Goal: Task Accomplishment & Management: Manage account settings

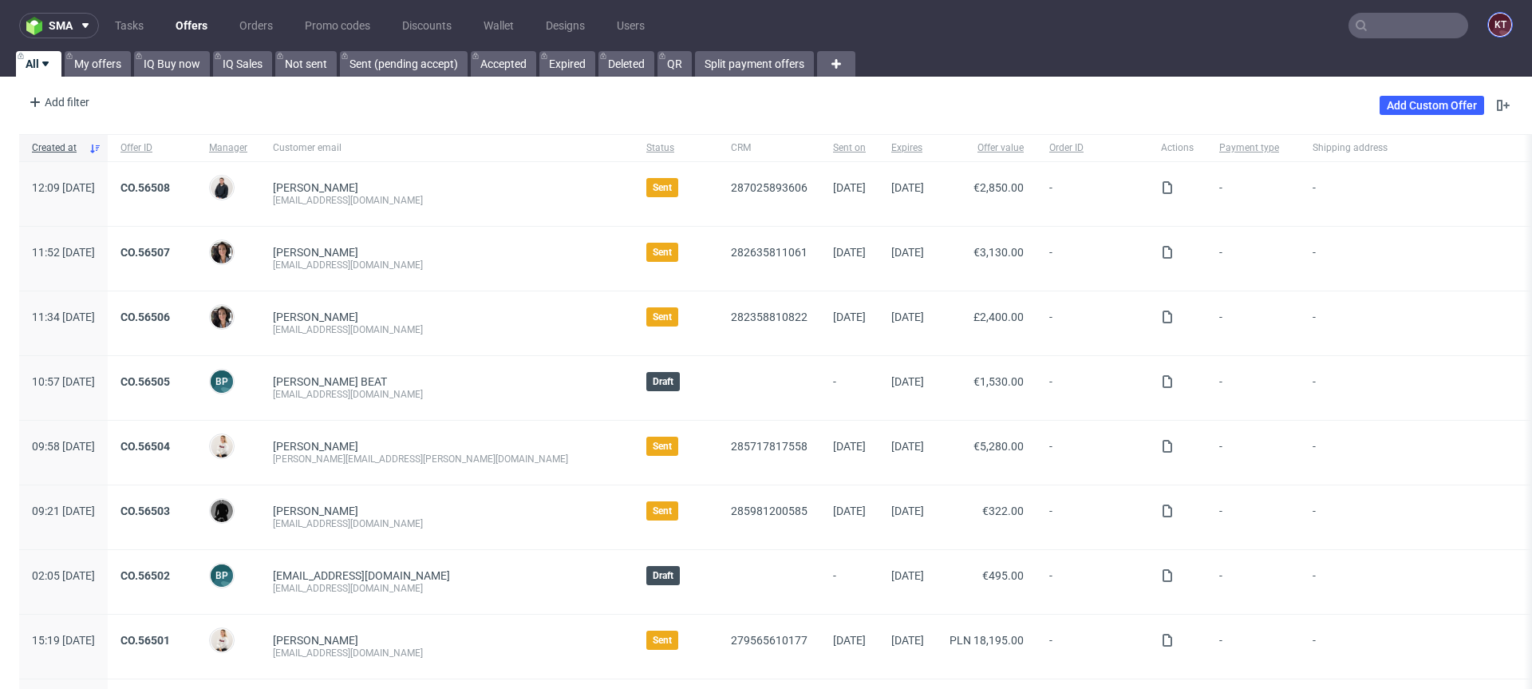
click at [1495, 27] on figcaption "KT" at bounding box center [1500, 25] width 22 height 22
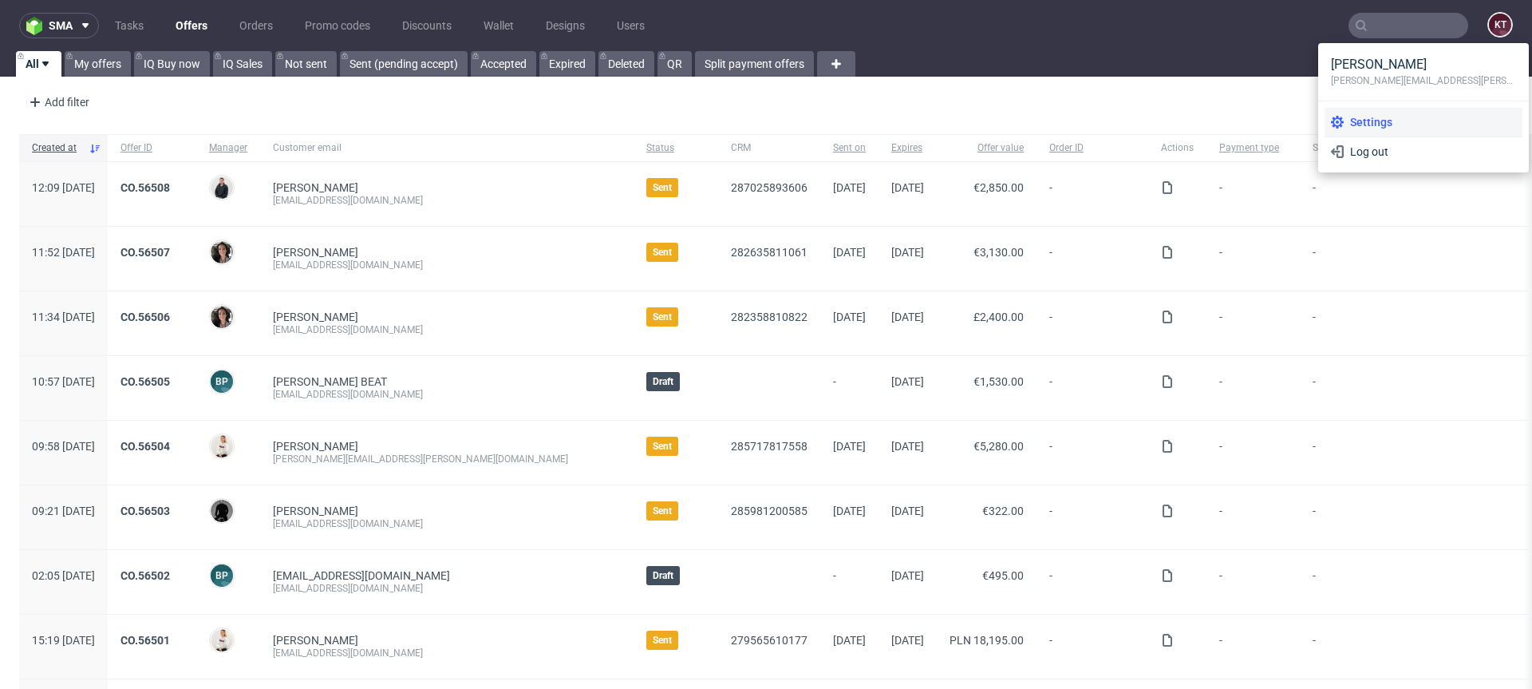
click at [1396, 116] on span "Settings" at bounding box center [1430, 122] width 172 height 16
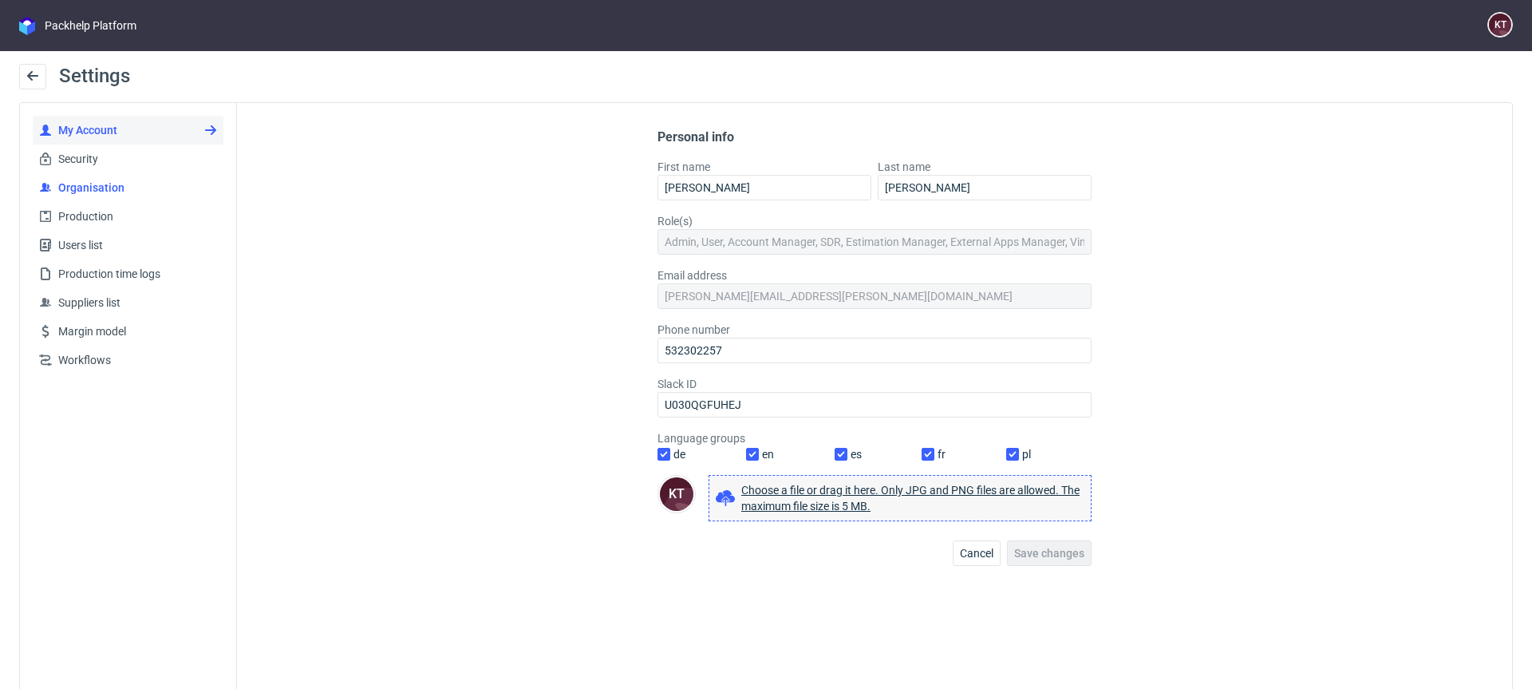
click at [111, 188] on span "Organisation" at bounding box center [134, 188] width 165 height 16
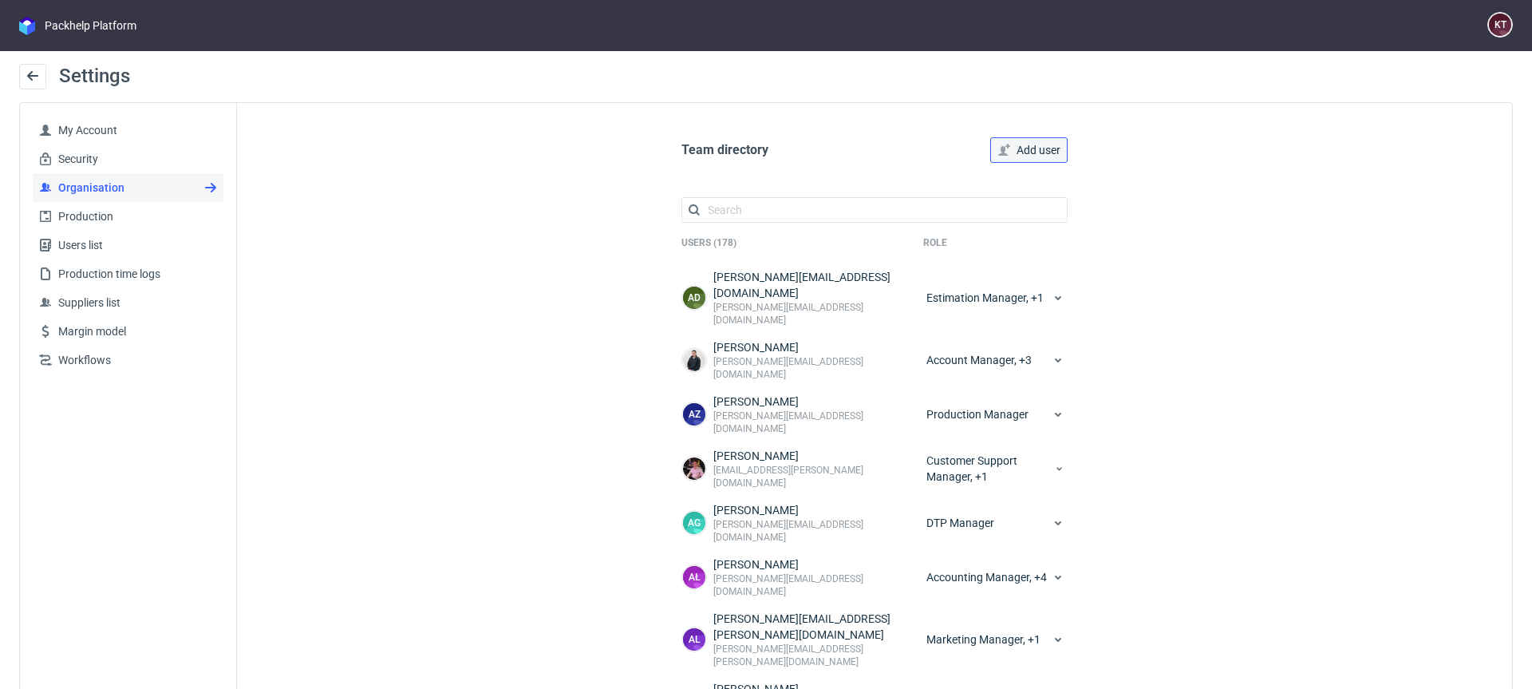
click at [1005, 141] on button "Add user" at bounding box center [1028, 150] width 77 height 26
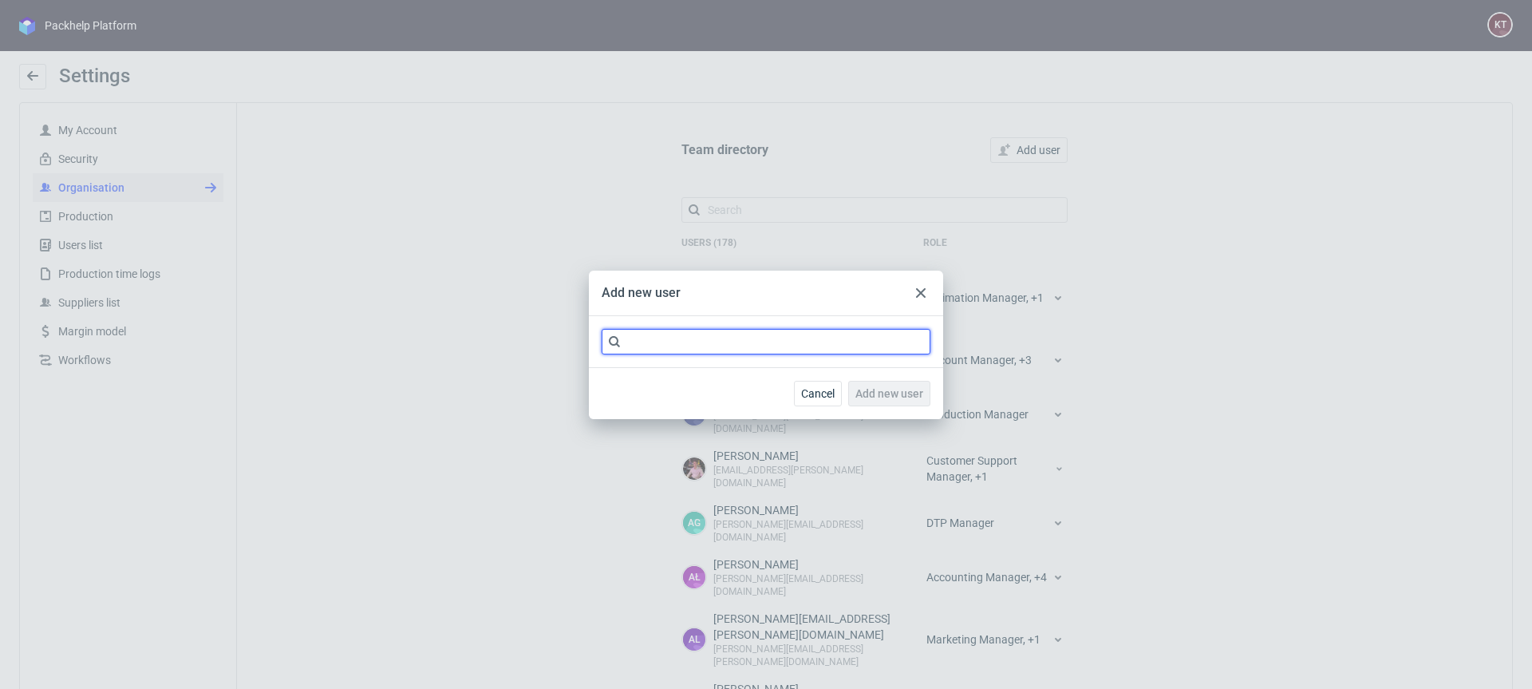
click at [776, 346] on input "text" at bounding box center [766, 342] width 329 height 26
paste input "monika.pierzchala@packhelp.com"
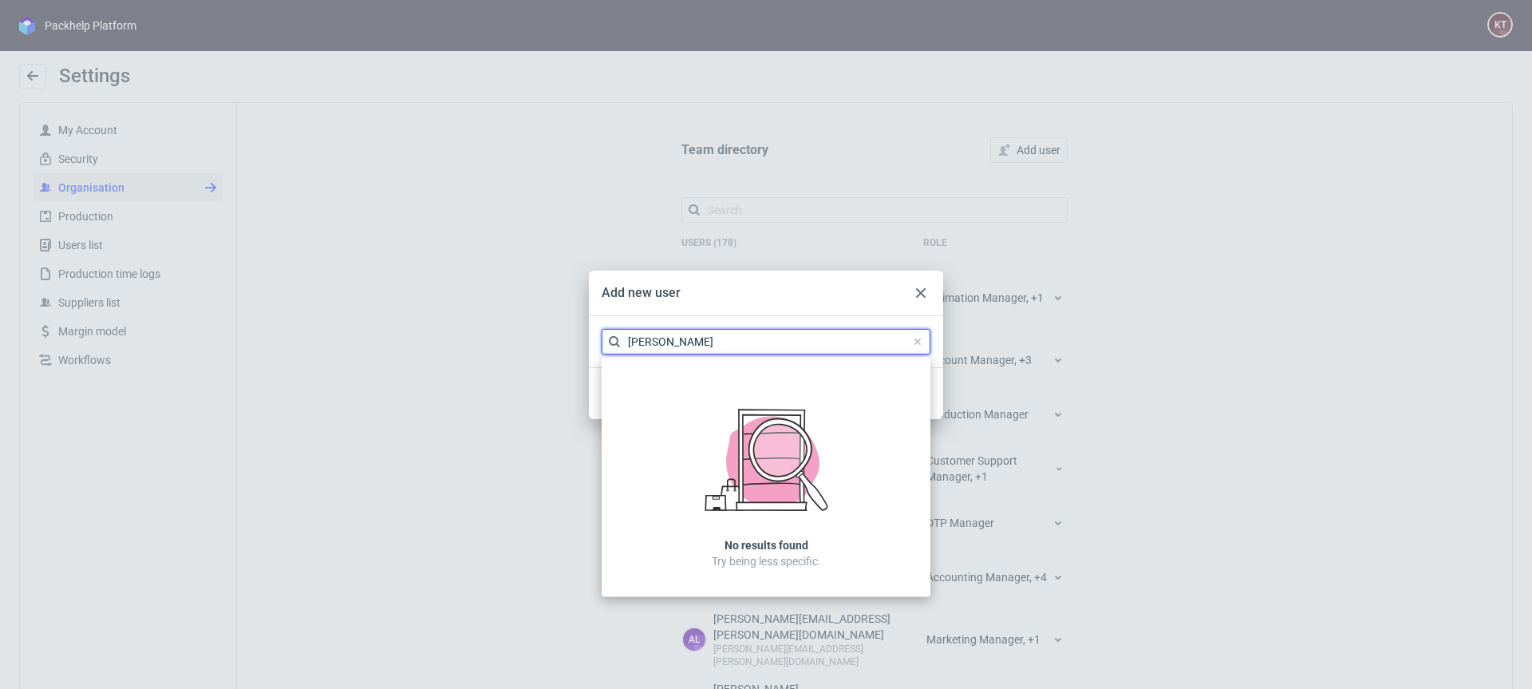
type input "monika pierz"
click at [475, 114] on div "Add new user monika pierz Cancel Add new user No results found Try being less s…" at bounding box center [766, 344] width 1532 height 689
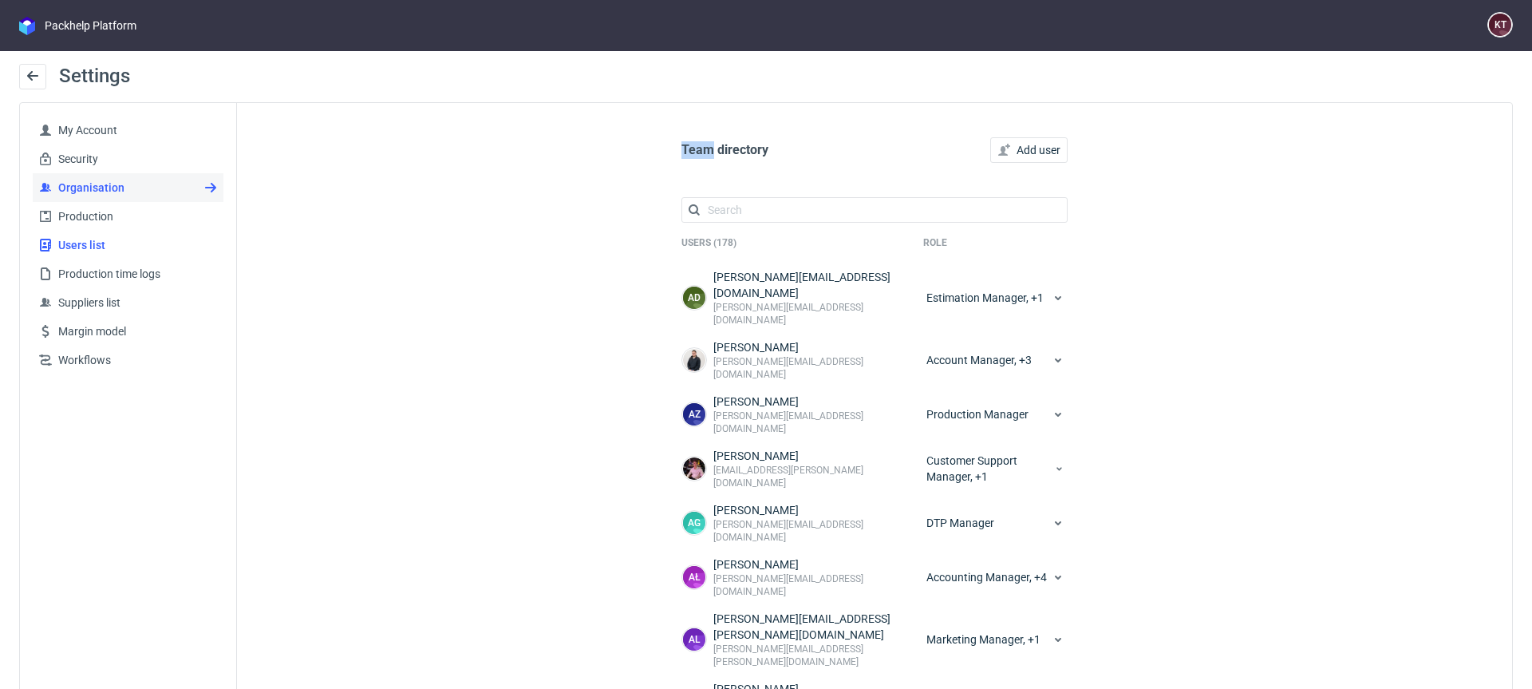
click at [144, 247] on span "Users list" at bounding box center [134, 245] width 165 height 16
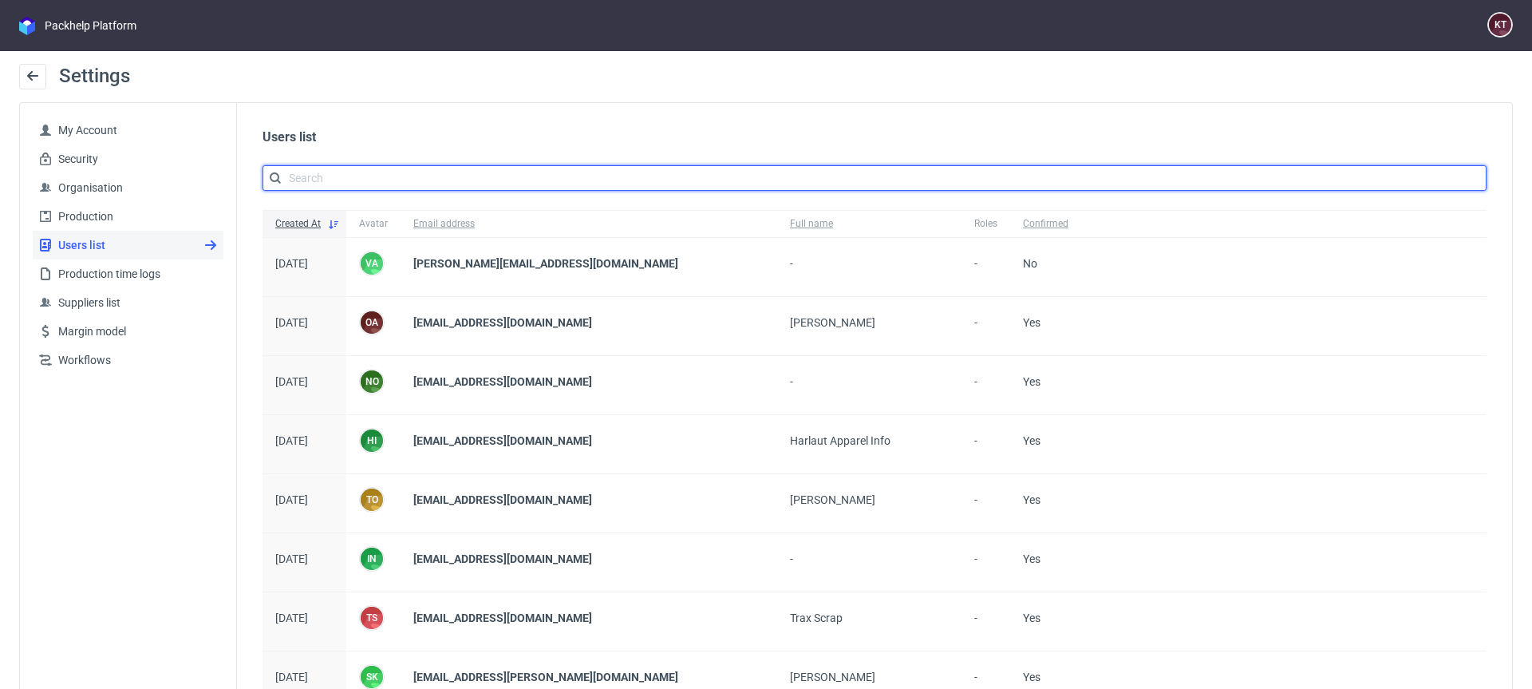
click at [583, 180] on input "text" at bounding box center [875, 178] width 1224 height 26
paste input "monika.pierzchala@packhelp.com"
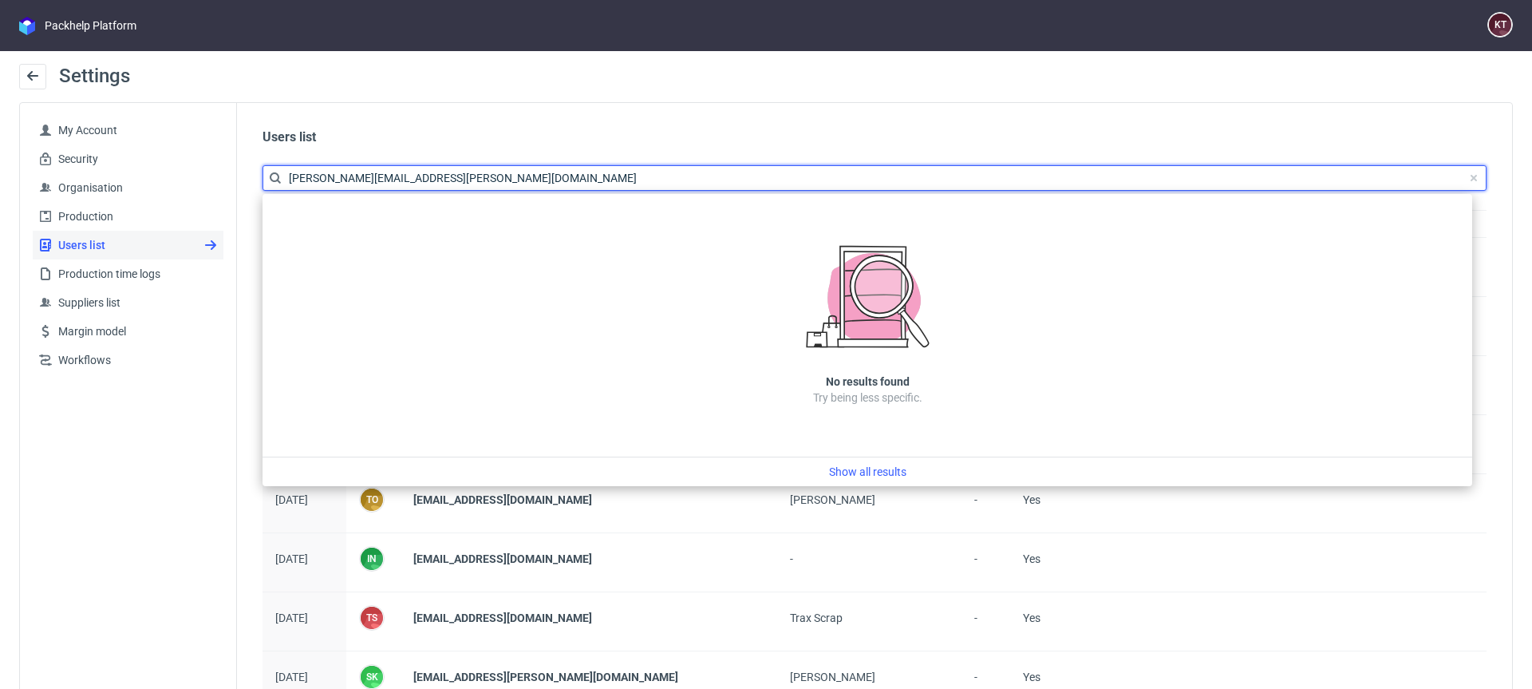
type input "monika.pierzchala@packhelp.com"
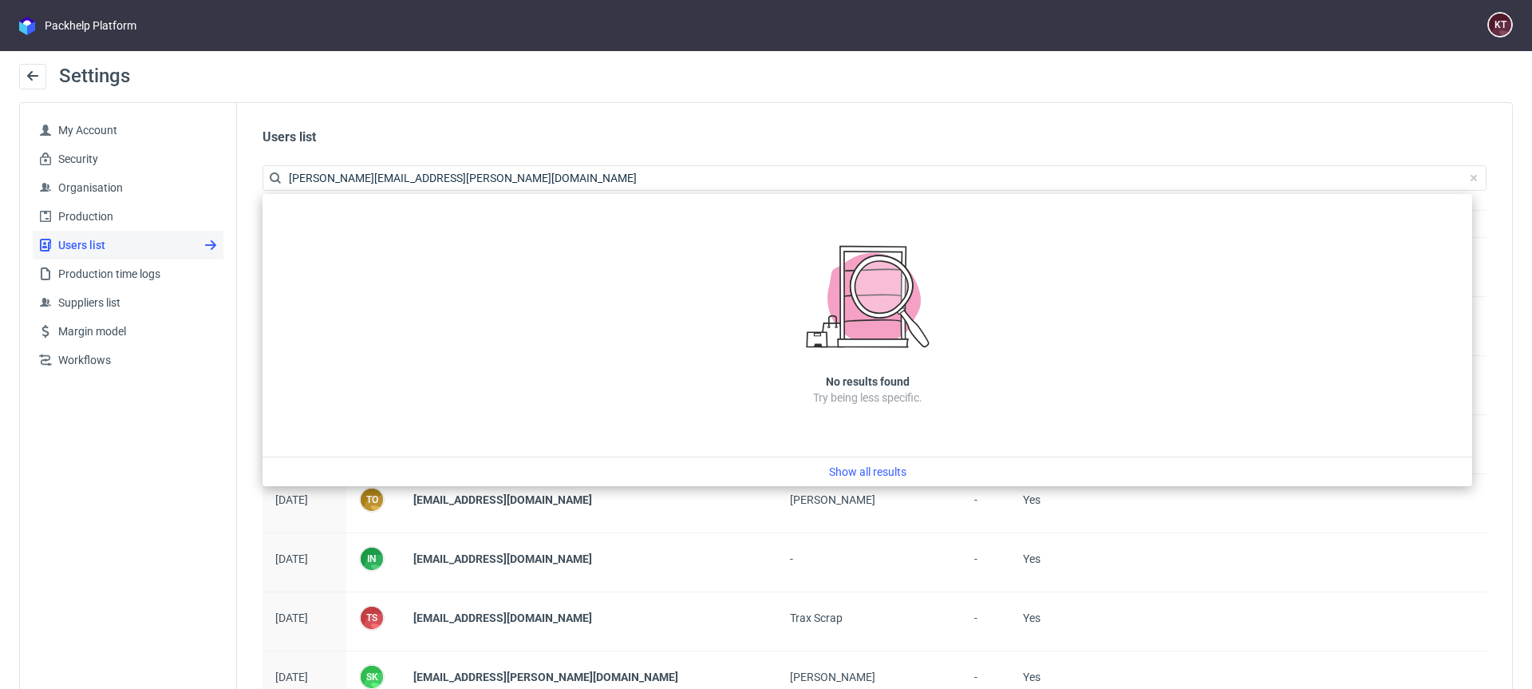
click at [384, 103] on div "Users list monika.pierzchala@packhelp.com" at bounding box center [874, 153] width 1275 height 101
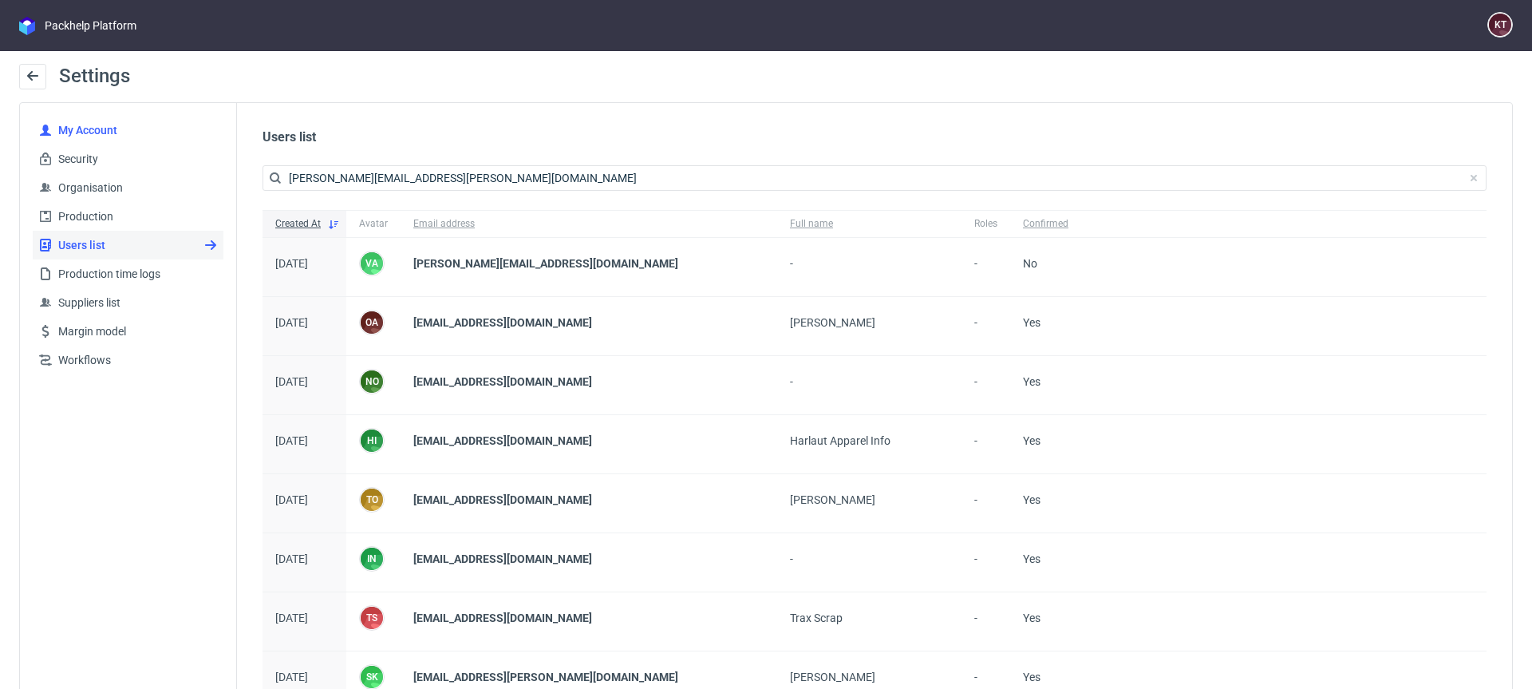
click at [132, 134] on span "My Account" at bounding box center [134, 130] width 165 height 16
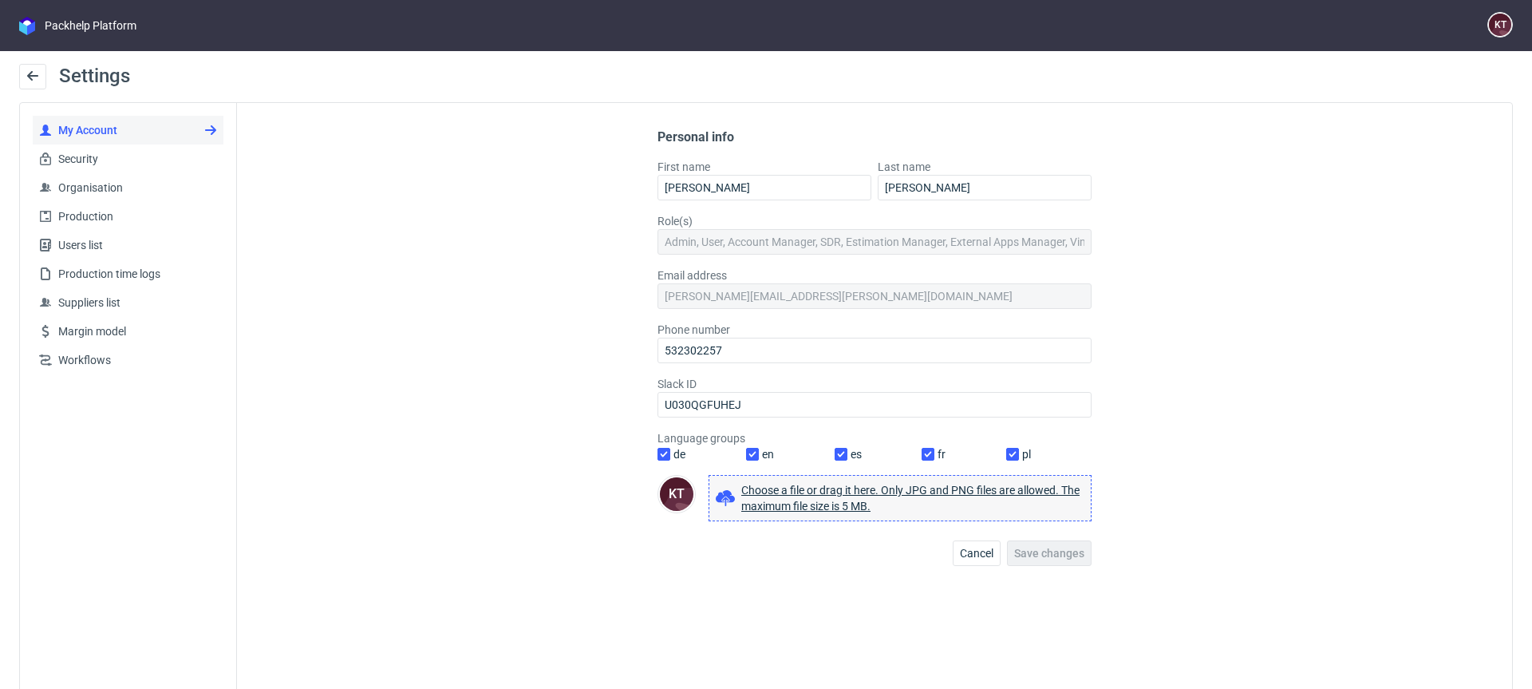
click at [1385, 374] on div "Personal info First name Katarzyna Last name Traczyk Role(s) Admin, User, Accou…" at bounding box center [874, 414] width 1275 height 623
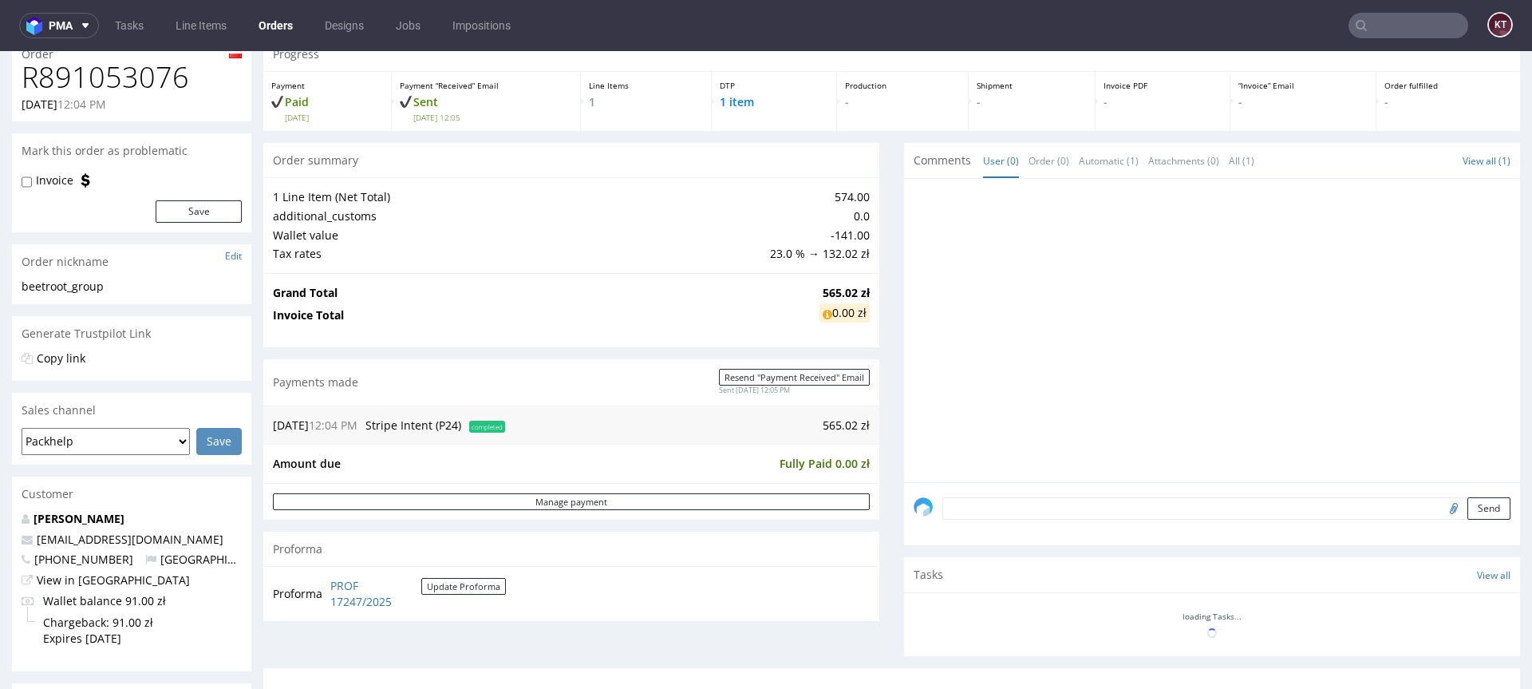
scroll to position [72, 0]
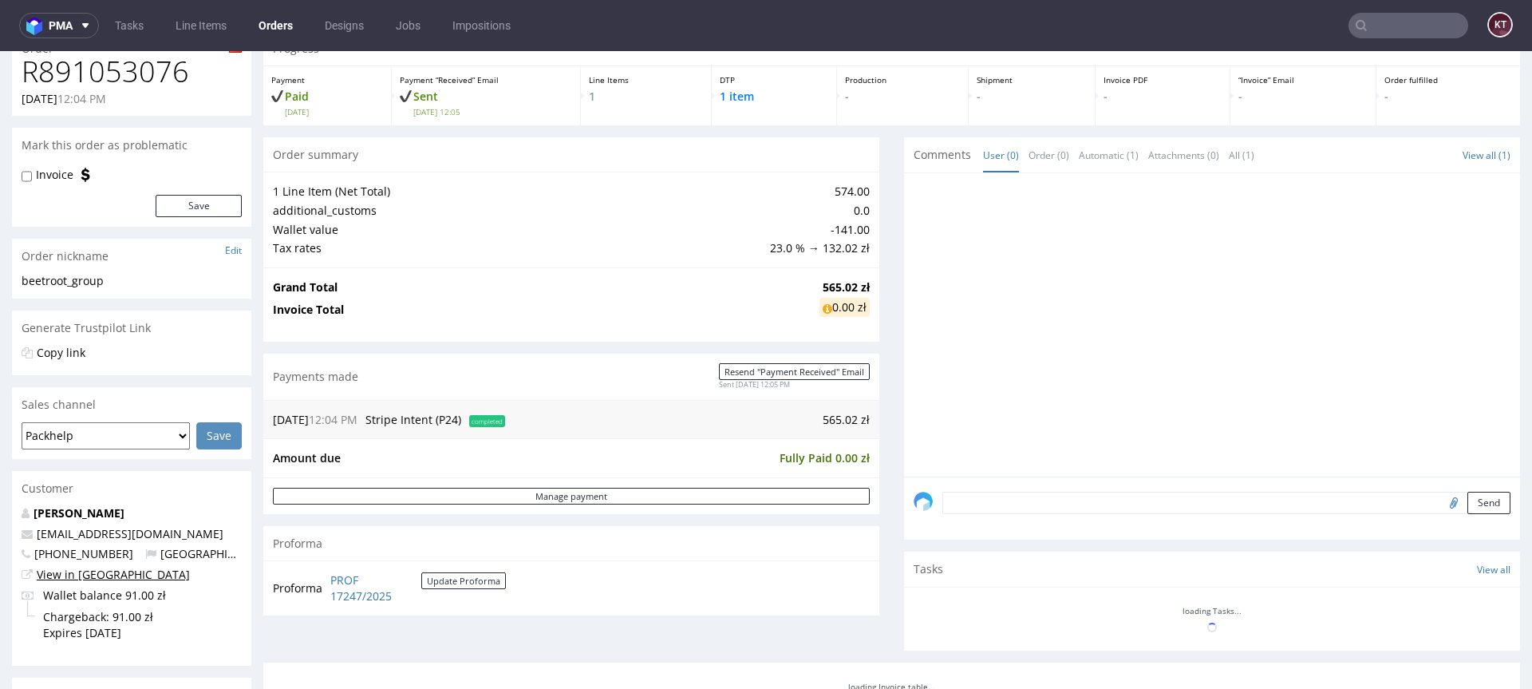
click at [74, 575] on link "View in [GEOGRAPHIC_DATA]" at bounding box center [113, 574] width 153 height 15
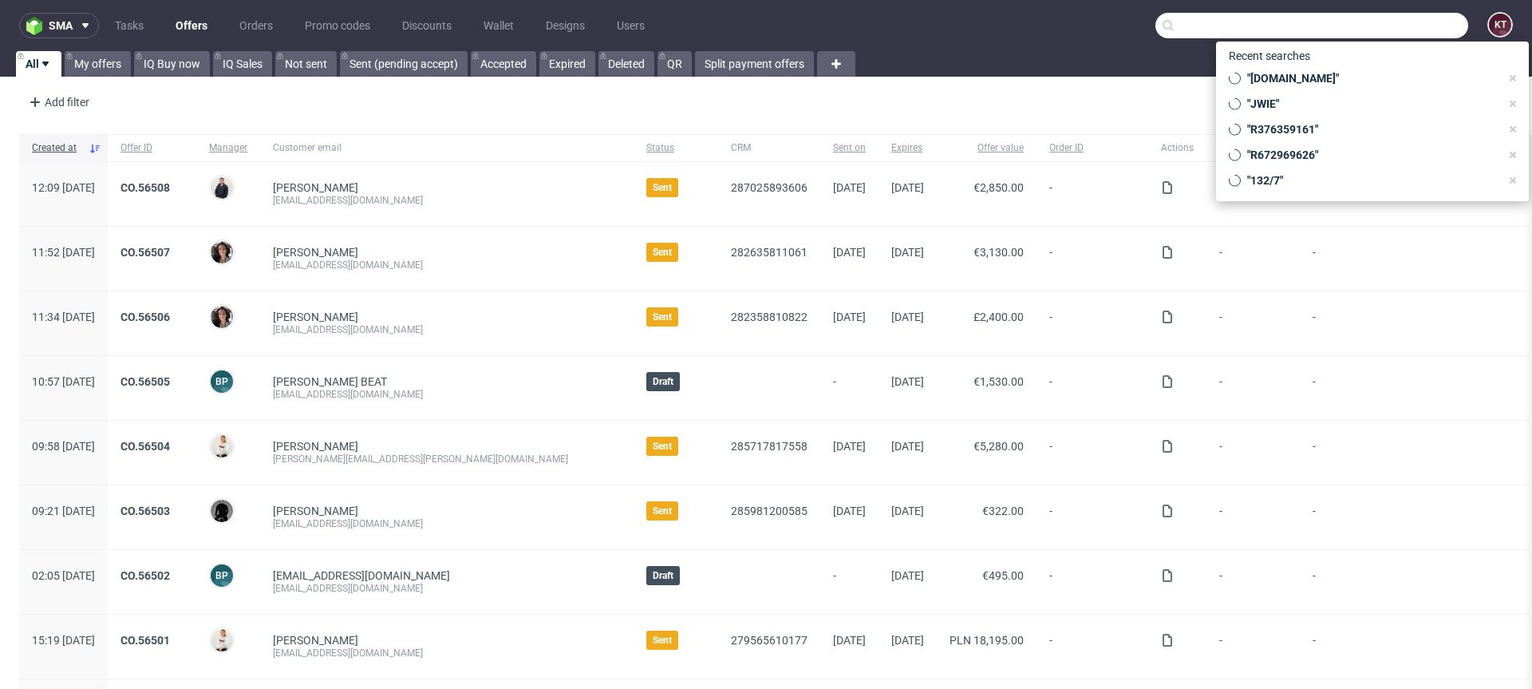
click at [1388, 22] on input "text" at bounding box center [1311, 26] width 313 height 26
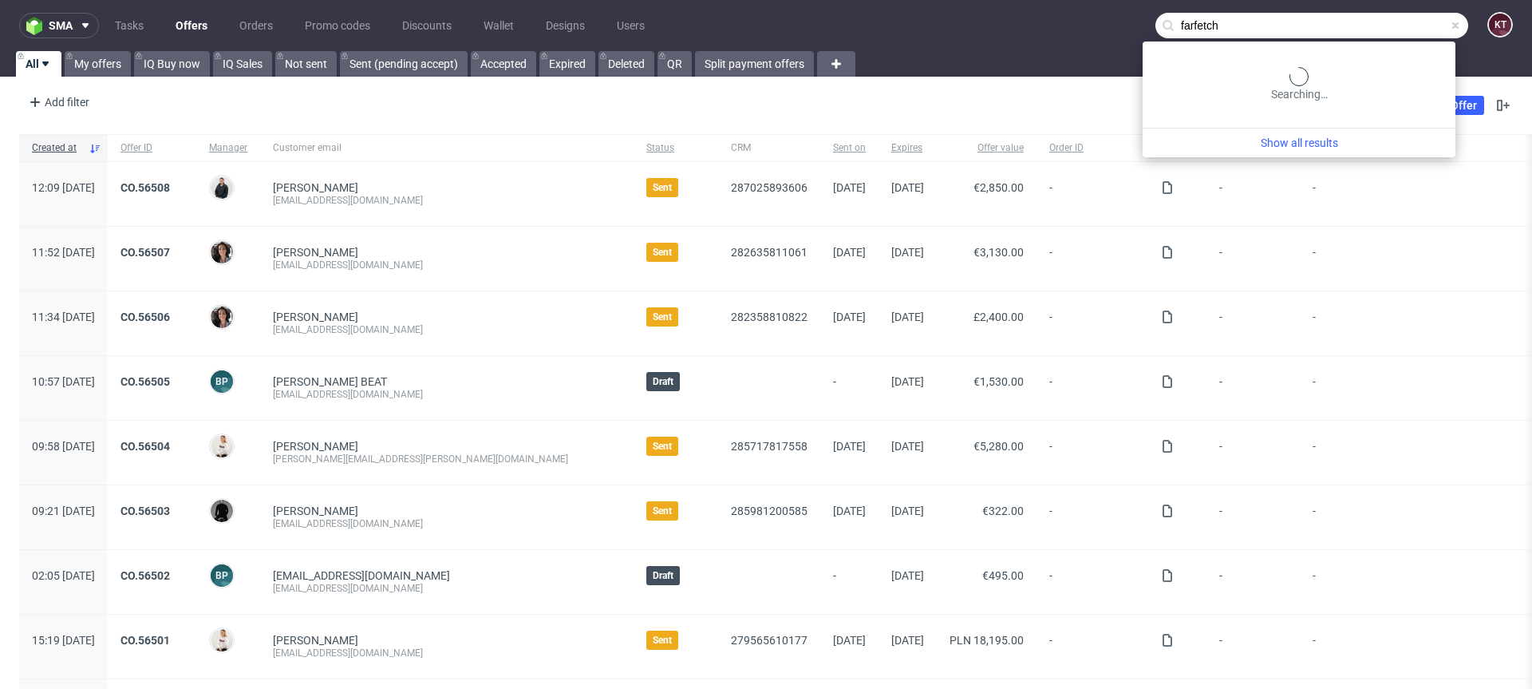
type input "farfetch"
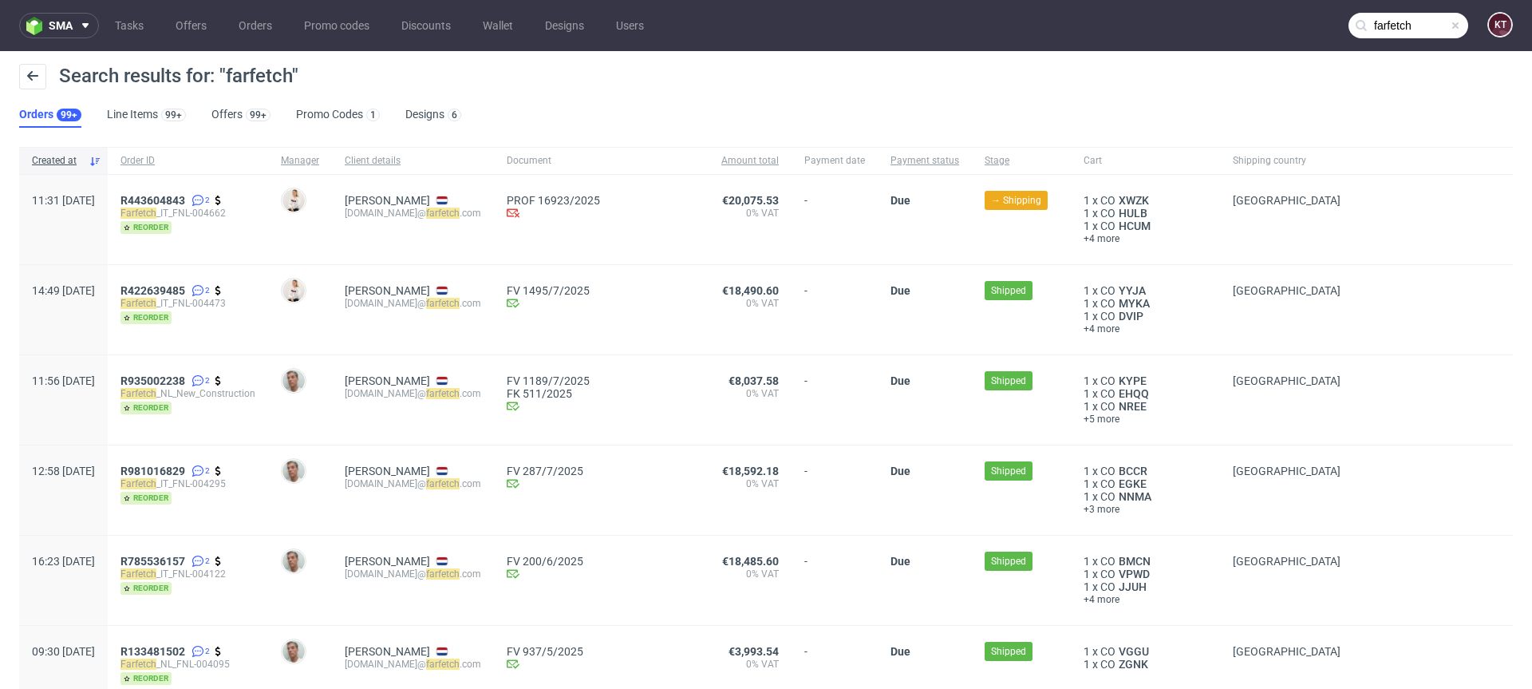
click at [667, 120] on div "Search results for: "farfetch" Orders 99+ Line Items 99+ Offers 99+ Promo Codes…" at bounding box center [766, 95] width 1532 height 89
click at [235, 116] on link "Offers 99+" at bounding box center [240, 115] width 59 height 26
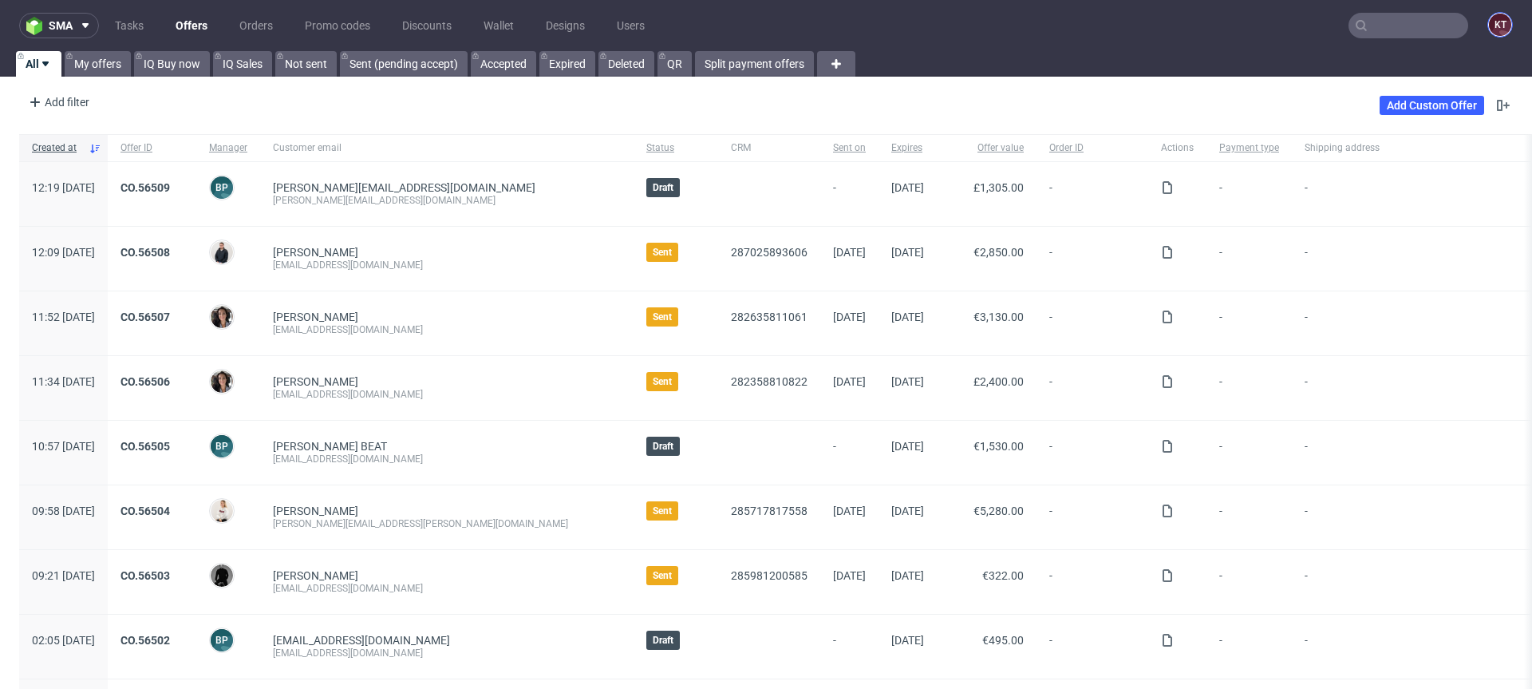
click at [1493, 23] on figcaption "KT" at bounding box center [1500, 25] width 22 height 22
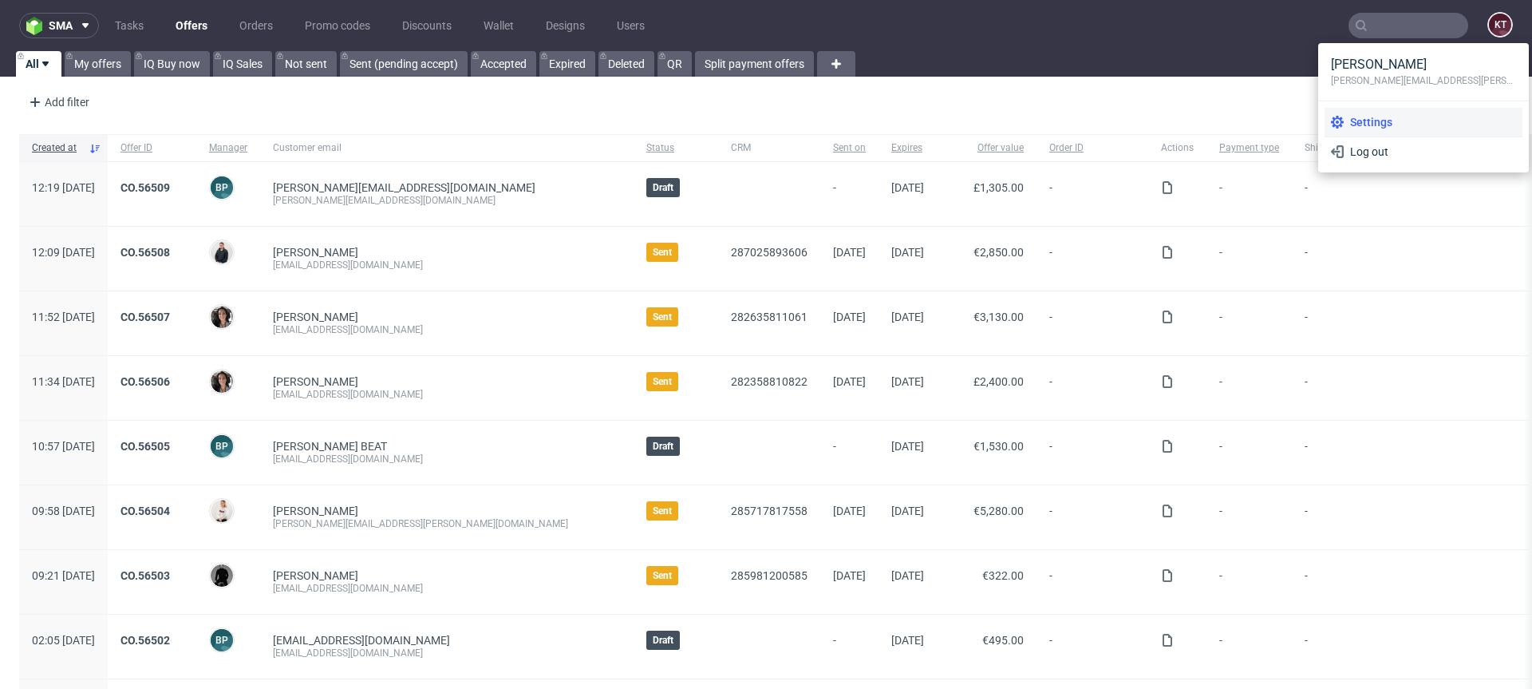
click at [1380, 116] on span "Settings" at bounding box center [1430, 122] width 172 height 16
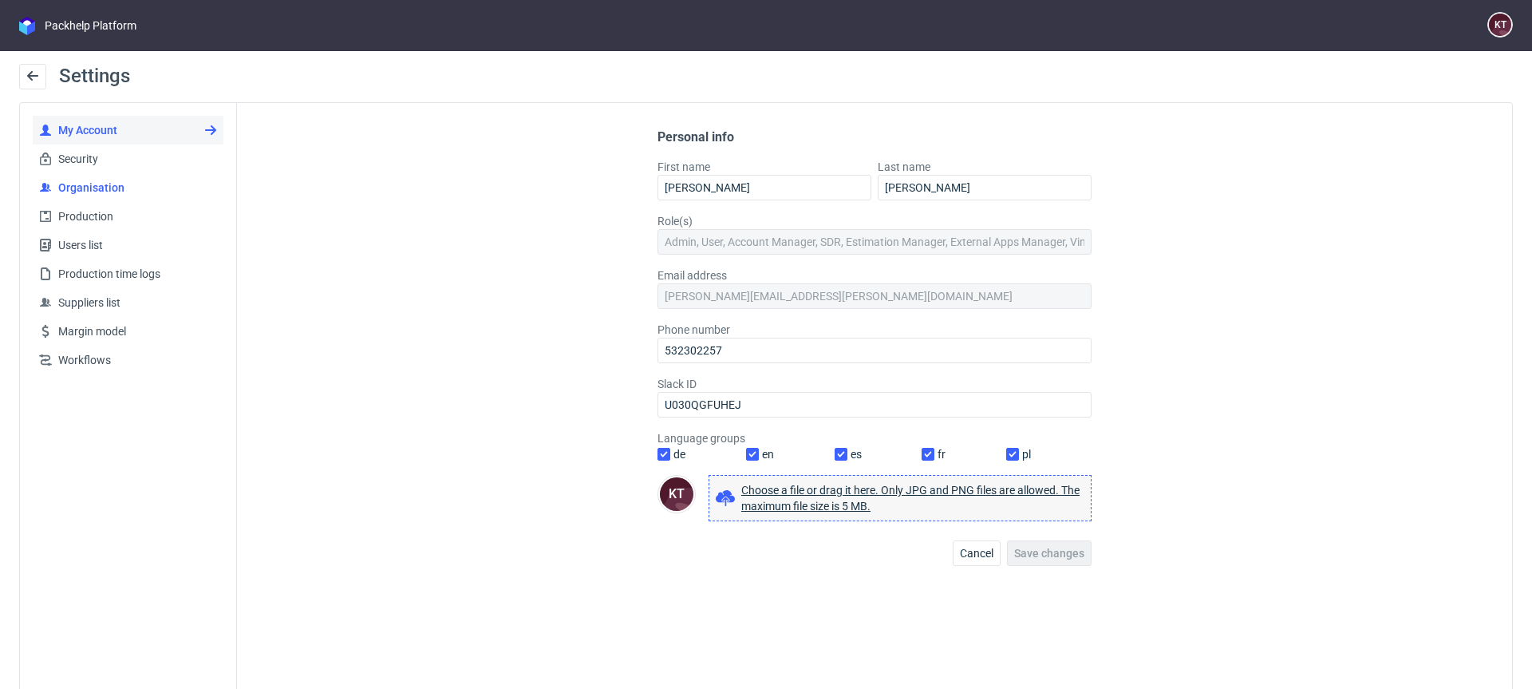
click at [154, 184] on span "Organisation" at bounding box center [134, 188] width 165 height 16
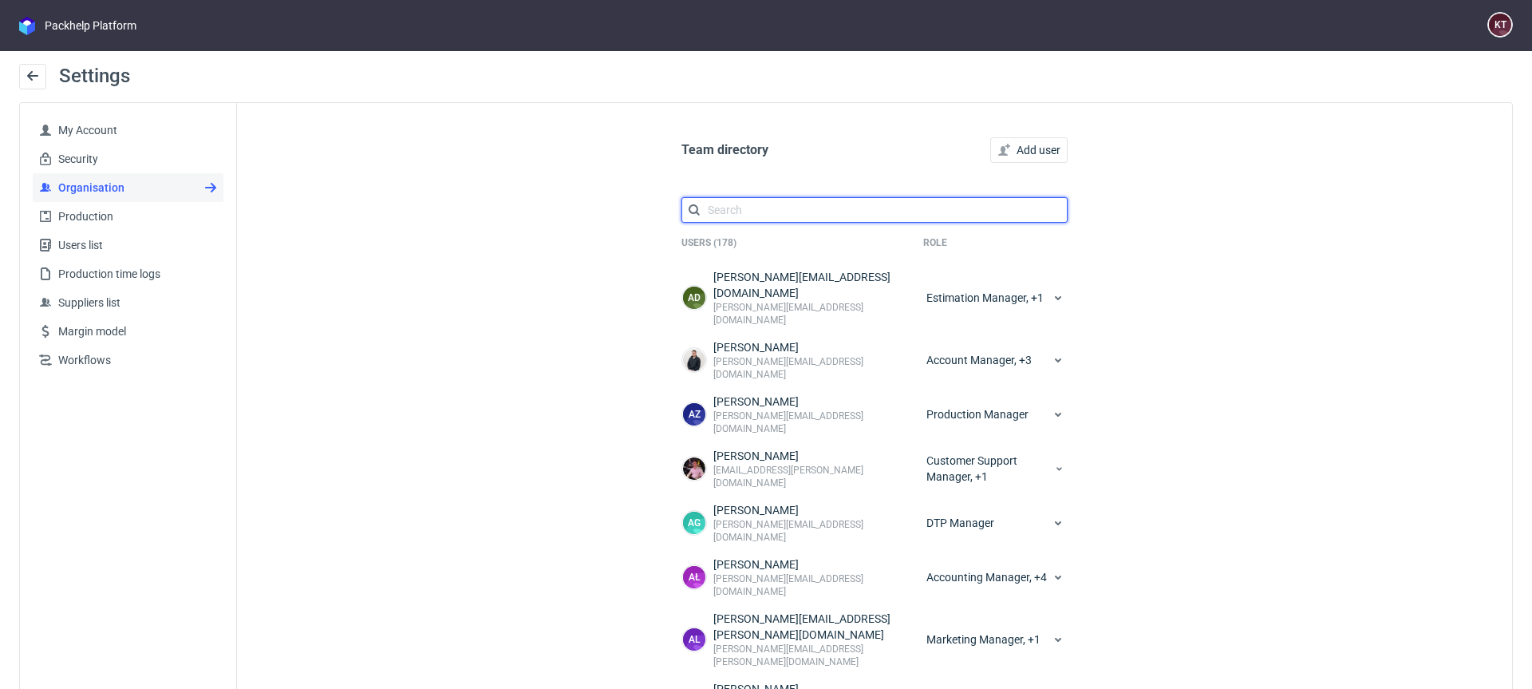
click at [822, 207] on input "text" at bounding box center [874, 210] width 386 height 26
paste input "monika.pierzchala@packhelp.com"
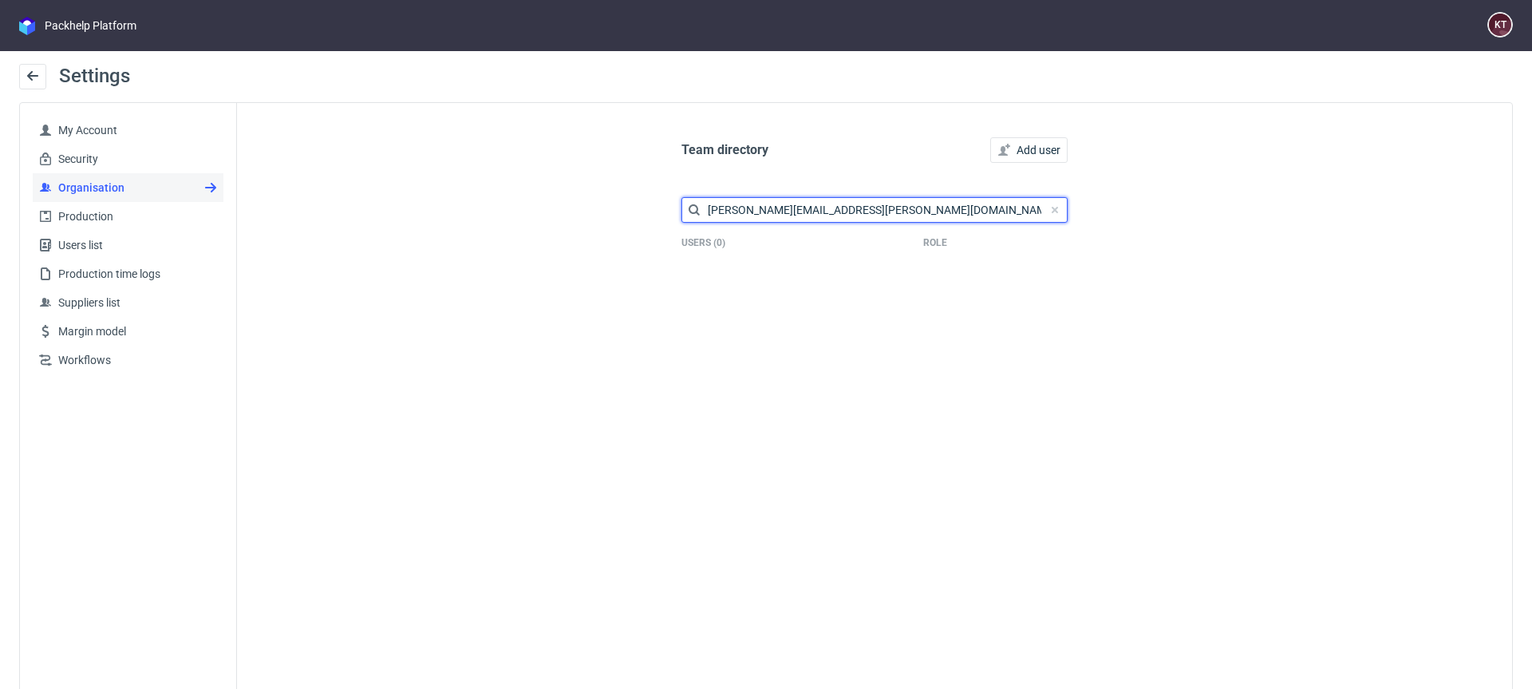
click at [877, 218] on input "monika.pierzchala@packhelp.com" at bounding box center [874, 210] width 386 height 26
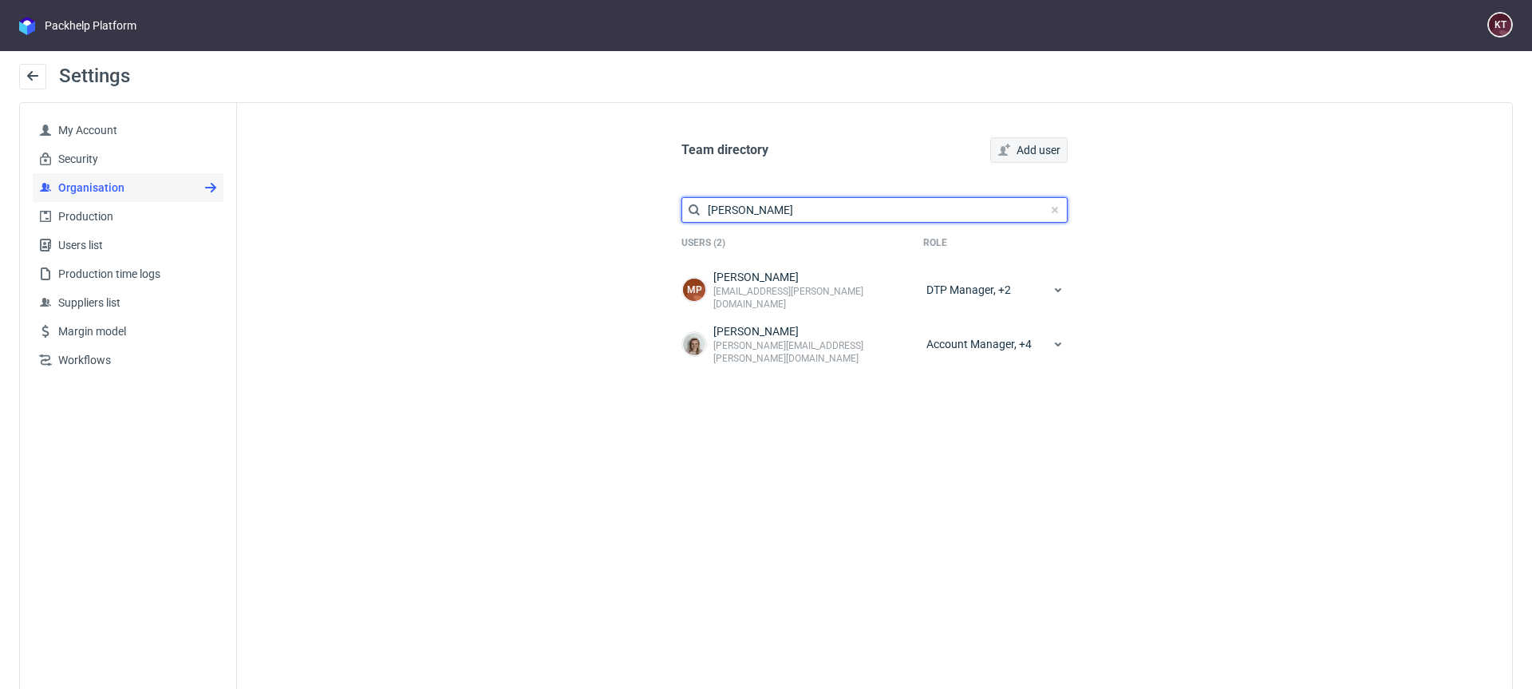
type input "monika"
click at [1039, 150] on span "Add user" at bounding box center [1039, 149] width 44 height 11
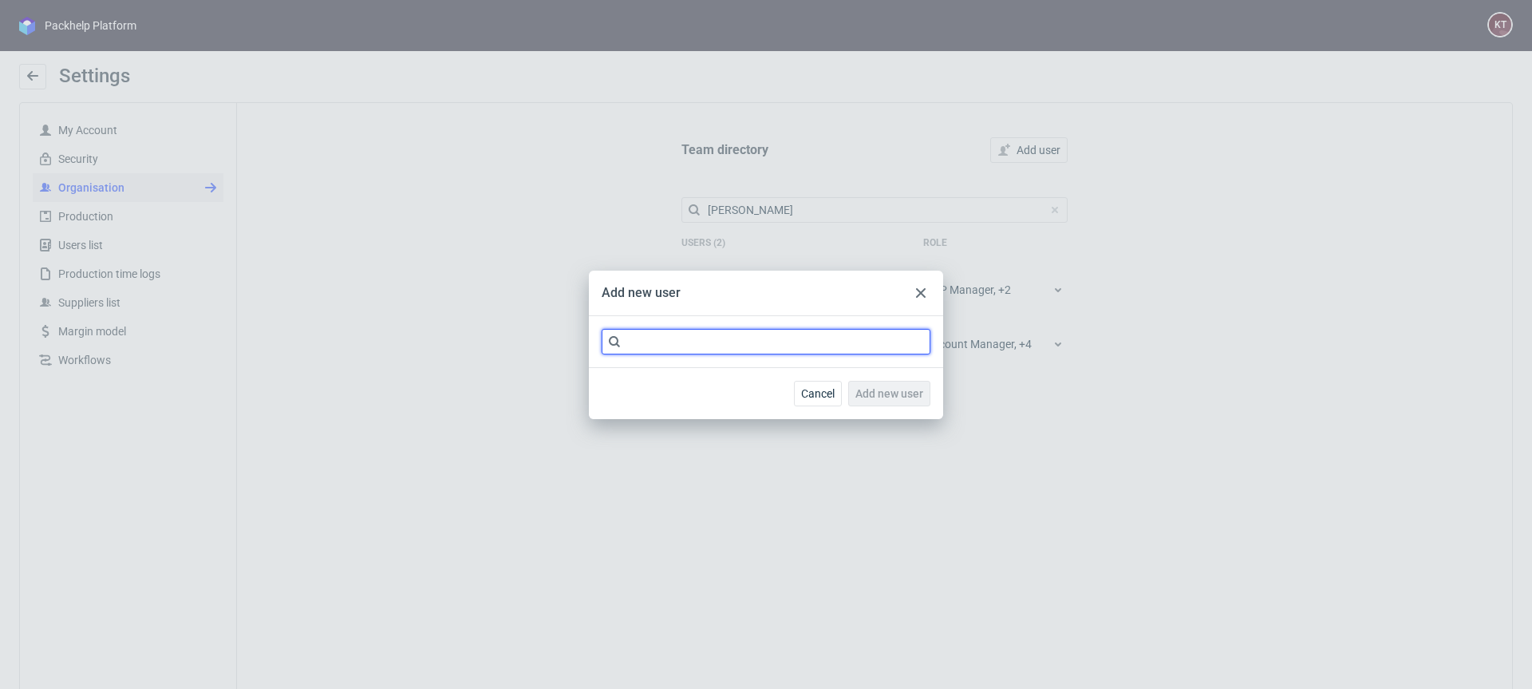
click at [744, 349] on input "text" at bounding box center [766, 342] width 329 height 26
paste input "monika.pierzchala@packhelp.com"
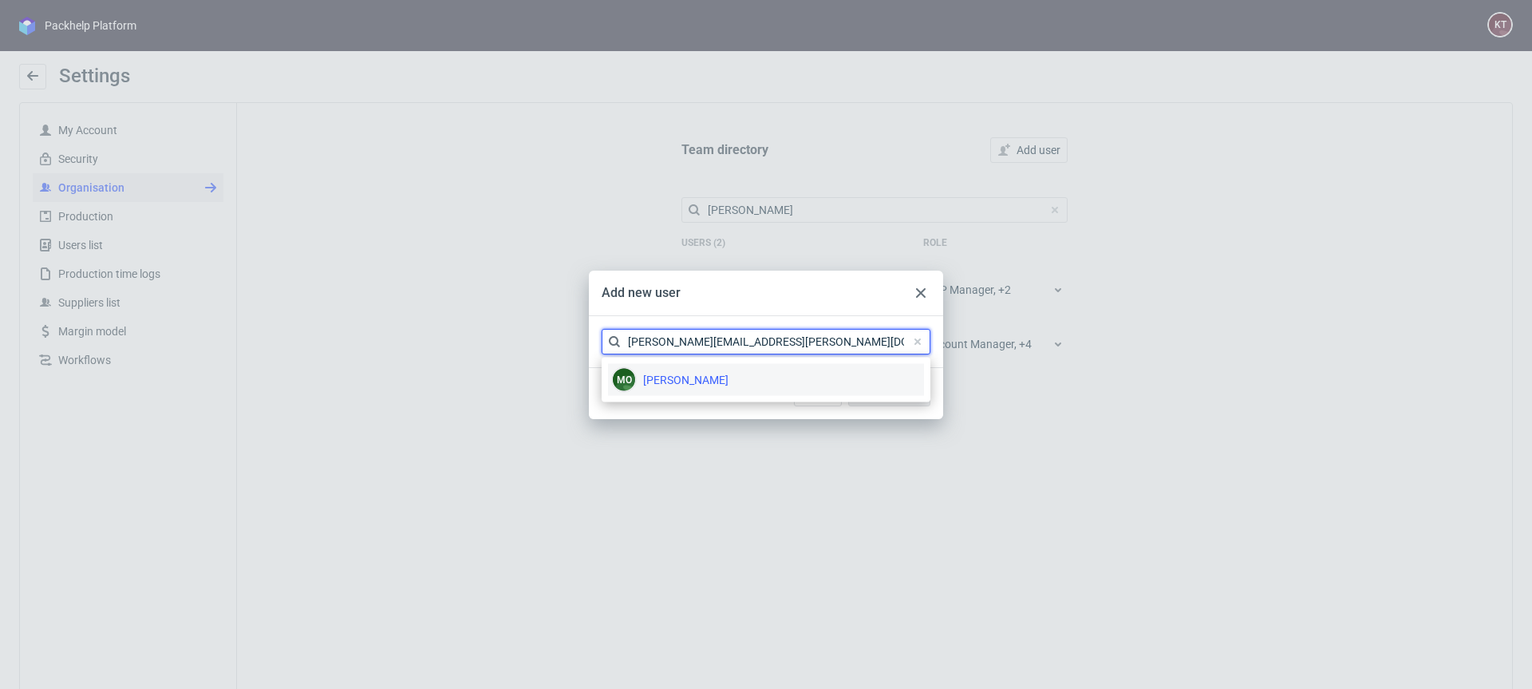
type input "monika.pierzchala@packhelp.com"
click at [736, 379] on div "mo Pierzchała Monika" at bounding box center [766, 380] width 316 height 32
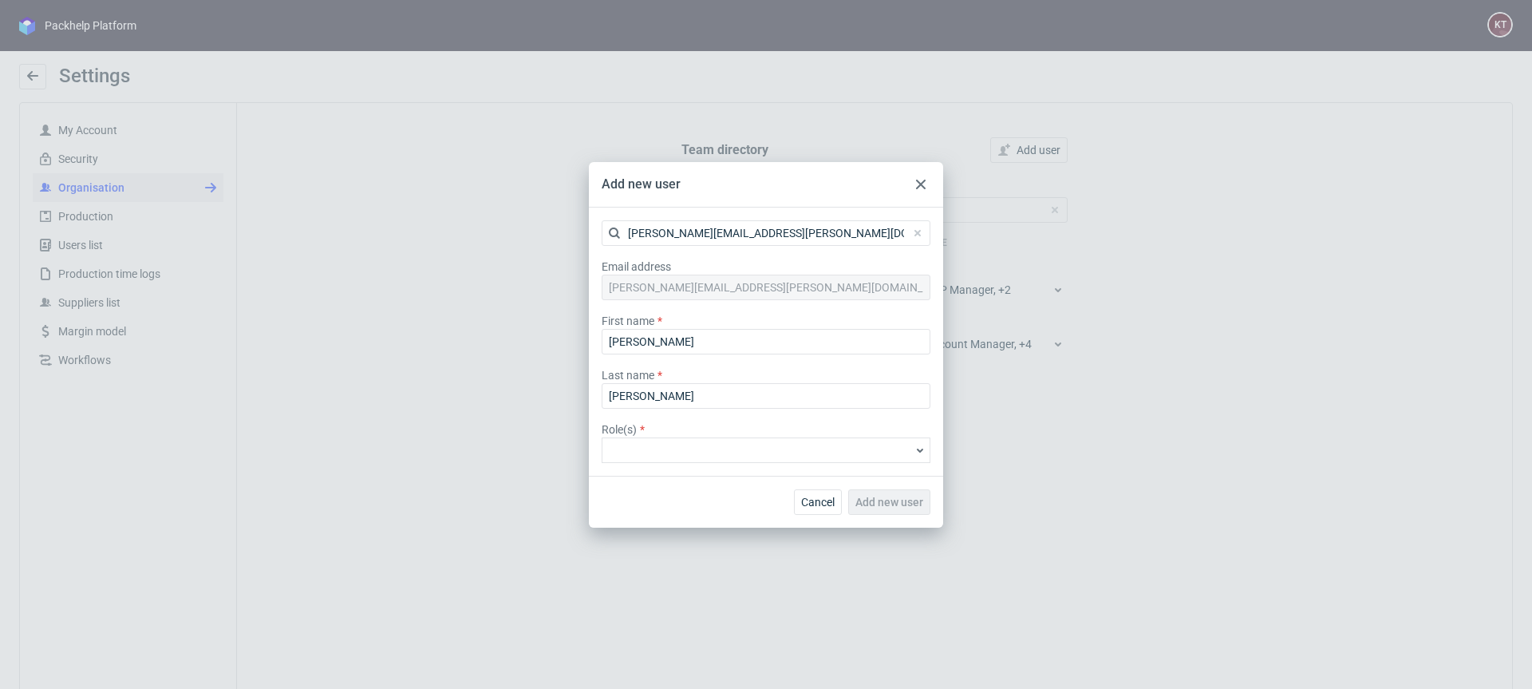
click at [759, 440] on div at bounding box center [766, 450] width 329 height 26
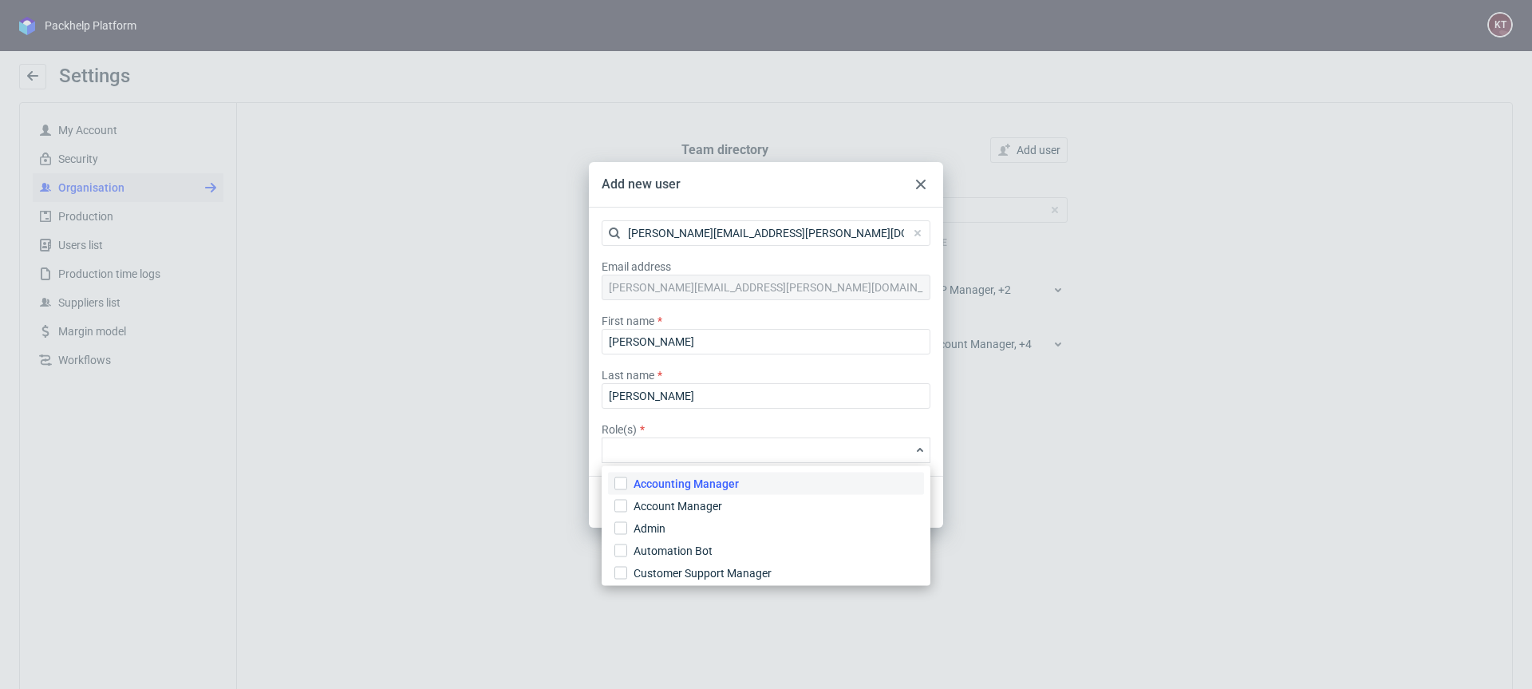
click at [739, 481] on label "Accounting Manager" at bounding box center [766, 483] width 316 height 22
click at [627, 481] on input "Accounting Manager" at bounding box center [620, 483] width 13 height 13
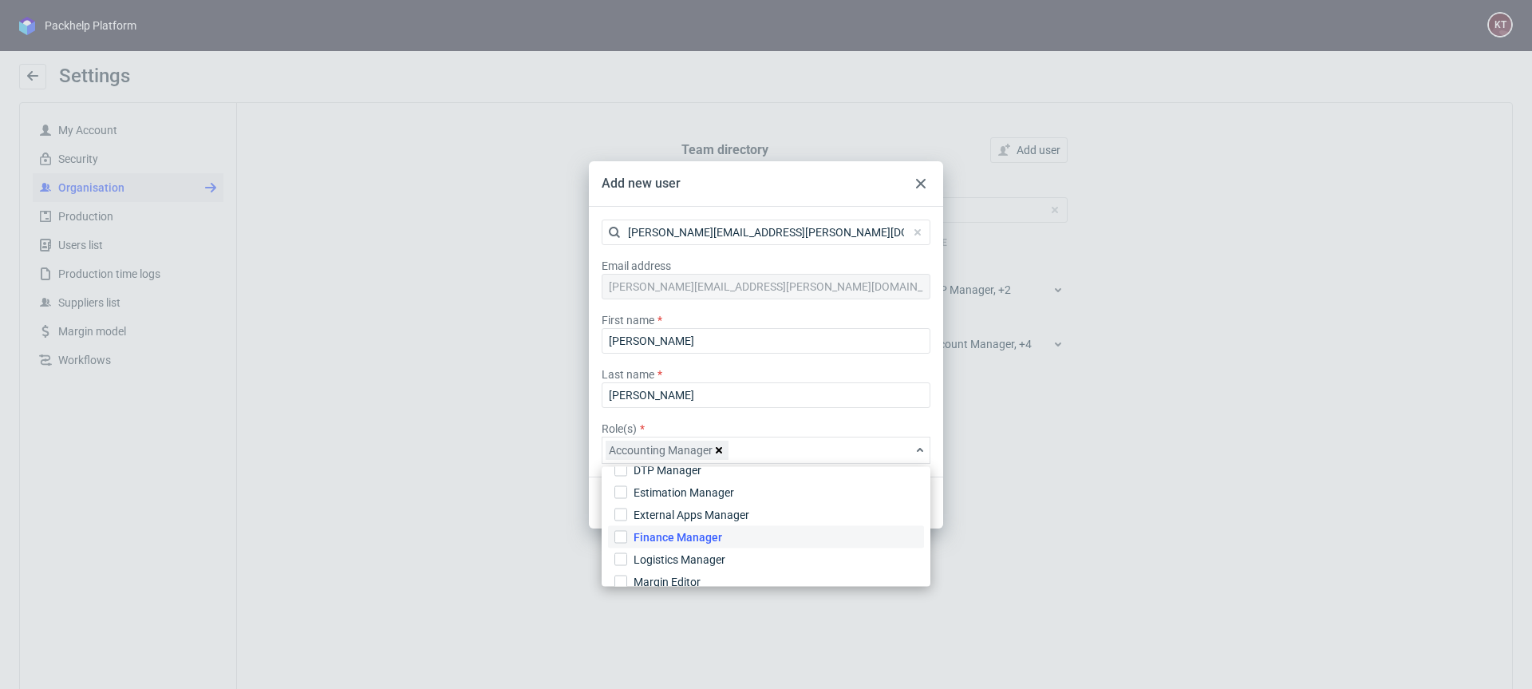
click at [698, 535] on span "Finance Manager" at bounding box center [678, 537] width 89 height 16
click at [627, 535] on input "Finance Manager" at bounding box center [620, 537] width 13 height 13
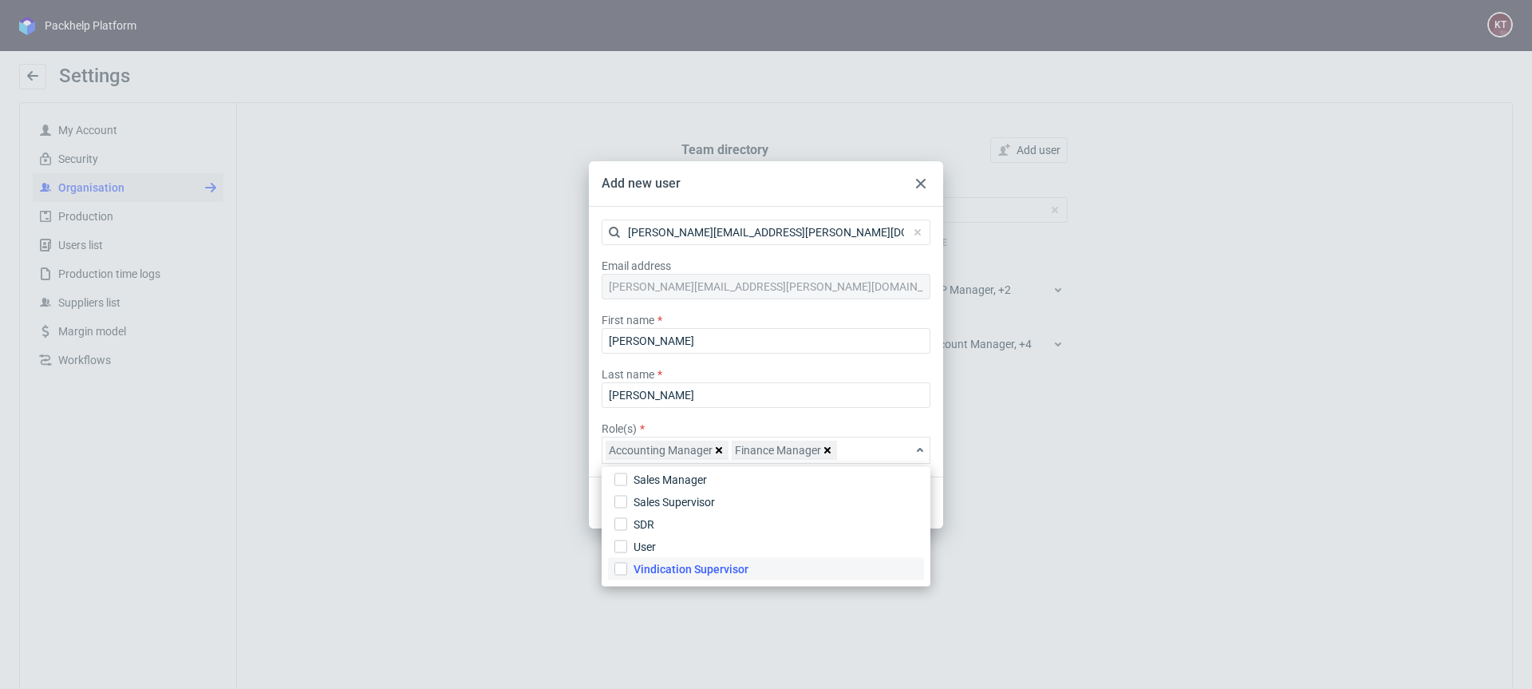
click at [763, 562] on label "Vindication Supervisor" at bounding box center [766, 569] width 316 height 22
click at [627, 563] on input "Vindication Supervisor" at bounding box center [620, 569] width 13 height 13
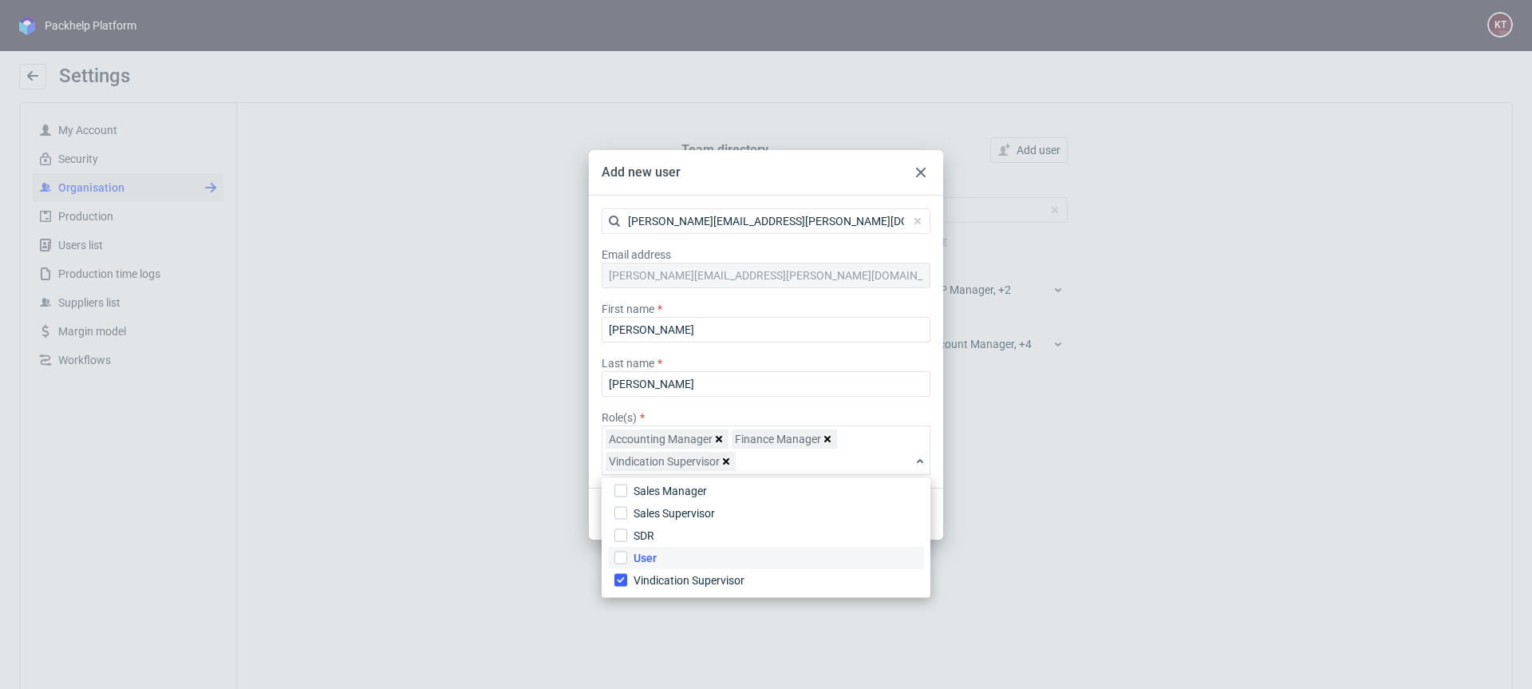
click at [702, 548] on label "User" at bounding box center [766, 558] width 316 height 22
click at [627, 551] on input "User" at bounding box center [620, 557] width 13 height 13
click at [896, 398] on div "monika.pierzchala@packhelp.com Email address monika.pierzchala@packhelp.com Fir…" at bounding box center [766, 341] width 329 height 267
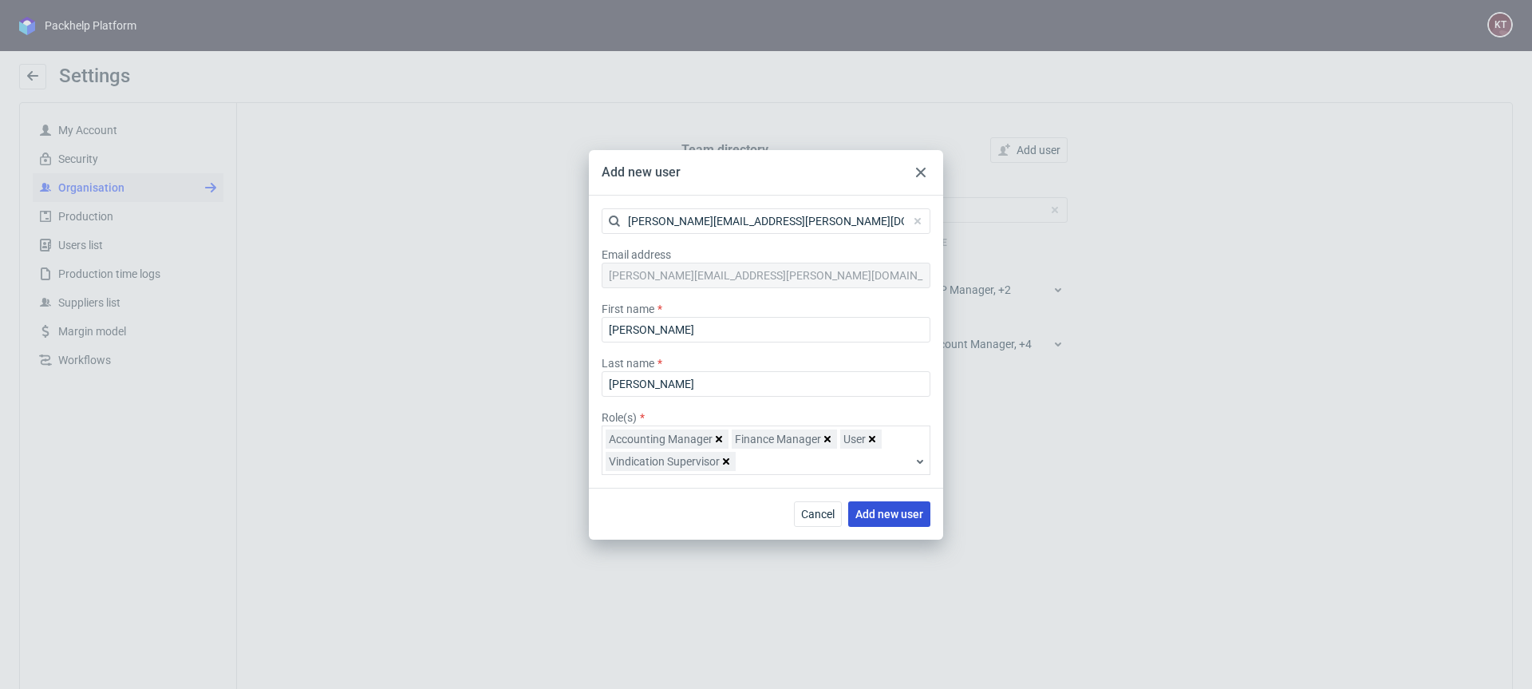
click at [906, 515] on span "Add new user" at bounding box center [889, 513] width 68 height 11
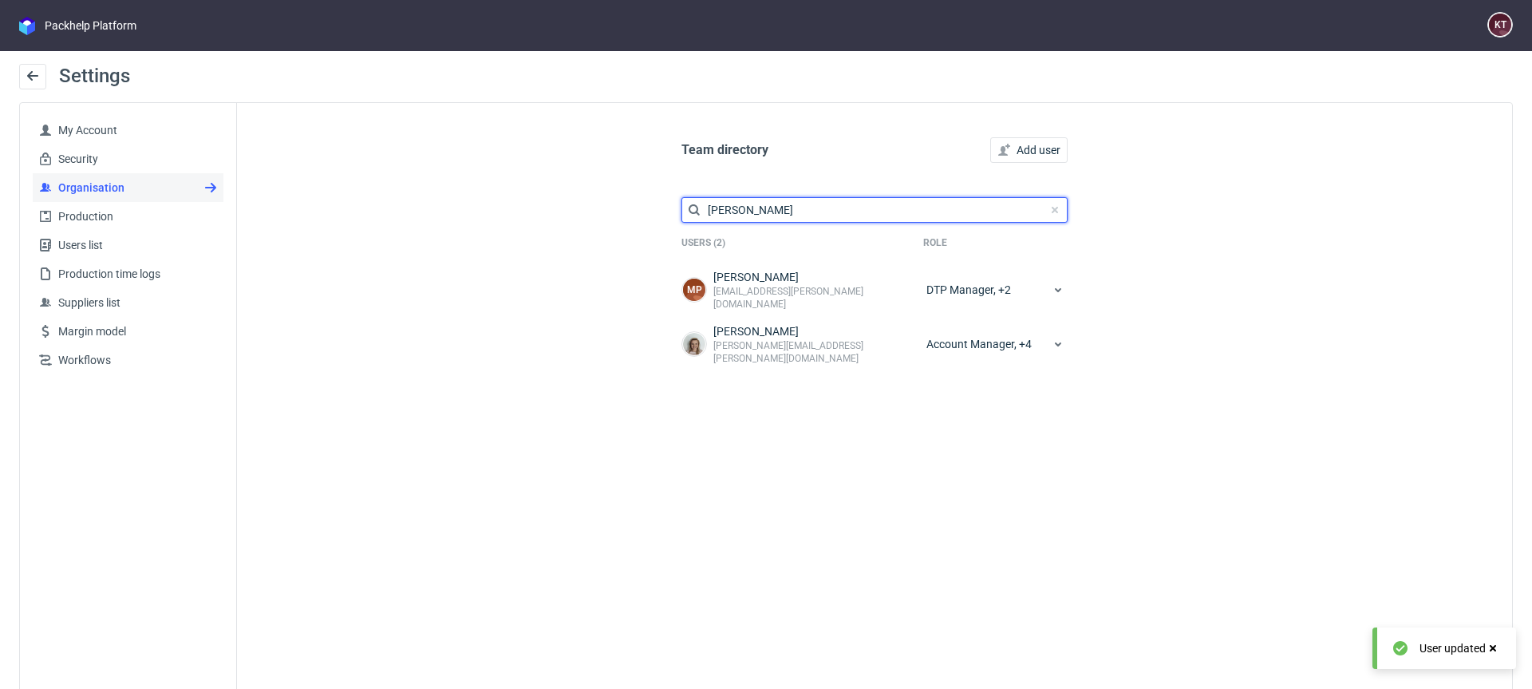
click at [782, 203] on input "monika" at bounding box center [874, 210] width 386 height 26
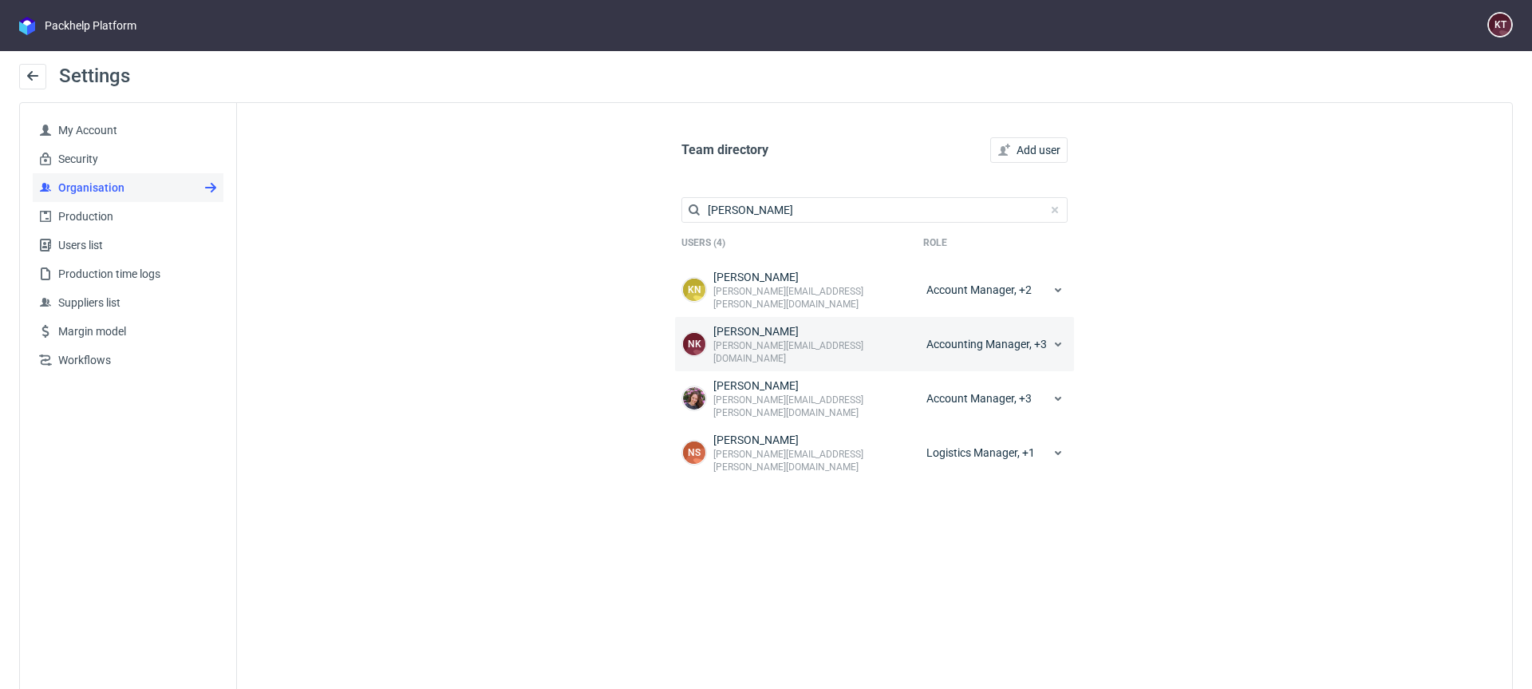
click at [885, 323] on div "NK Natalia Kaczorowska natalia.kaczorowska@packhelp.com" at bounding box center [802, 343] width 242 height 41
click at [954, 325] on div "Accounting Manager, +3" at bounding box center [995, 343] width 145 height 41
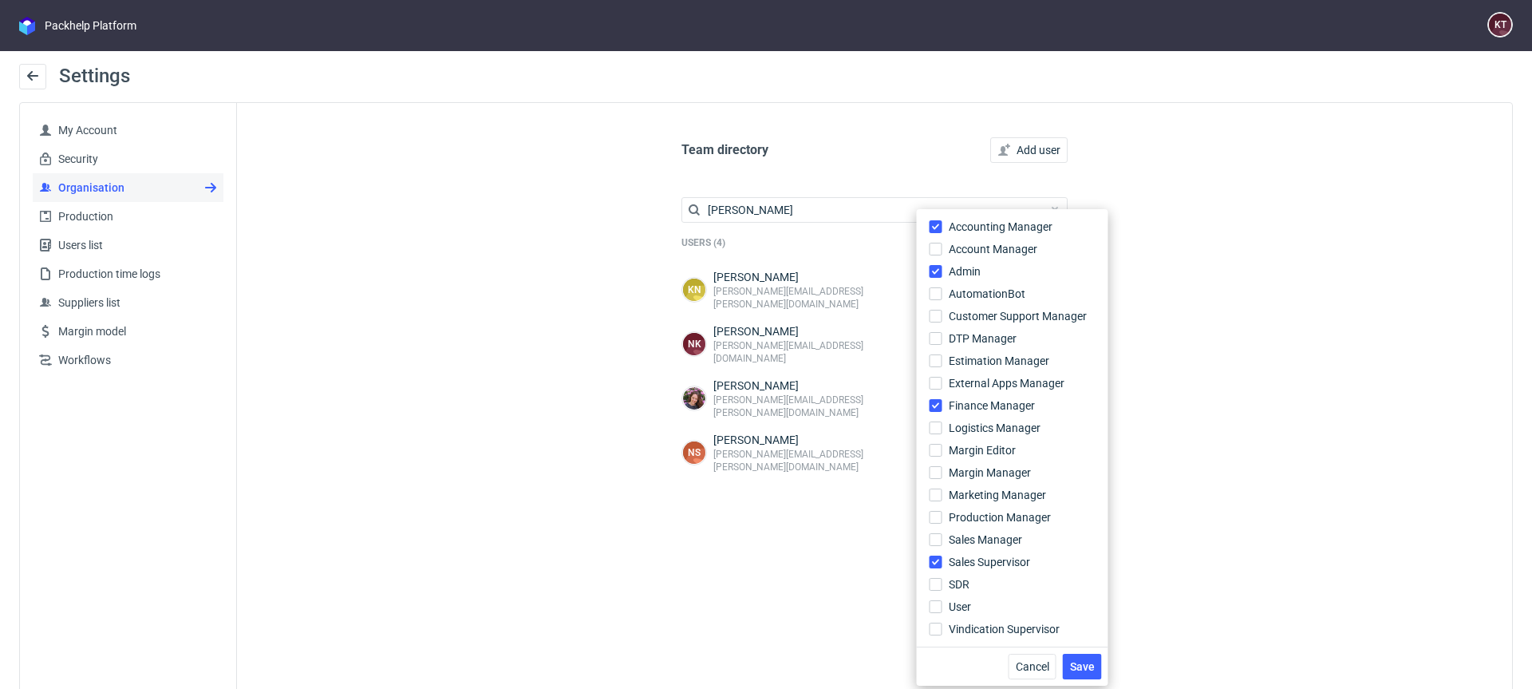
click at [1302, 559] on div "Team directory Add user natalia Users (4) Role KN Kocyła Natalia natalia.kocyla…" at bounding box center [874, 414] width 1275 height 623
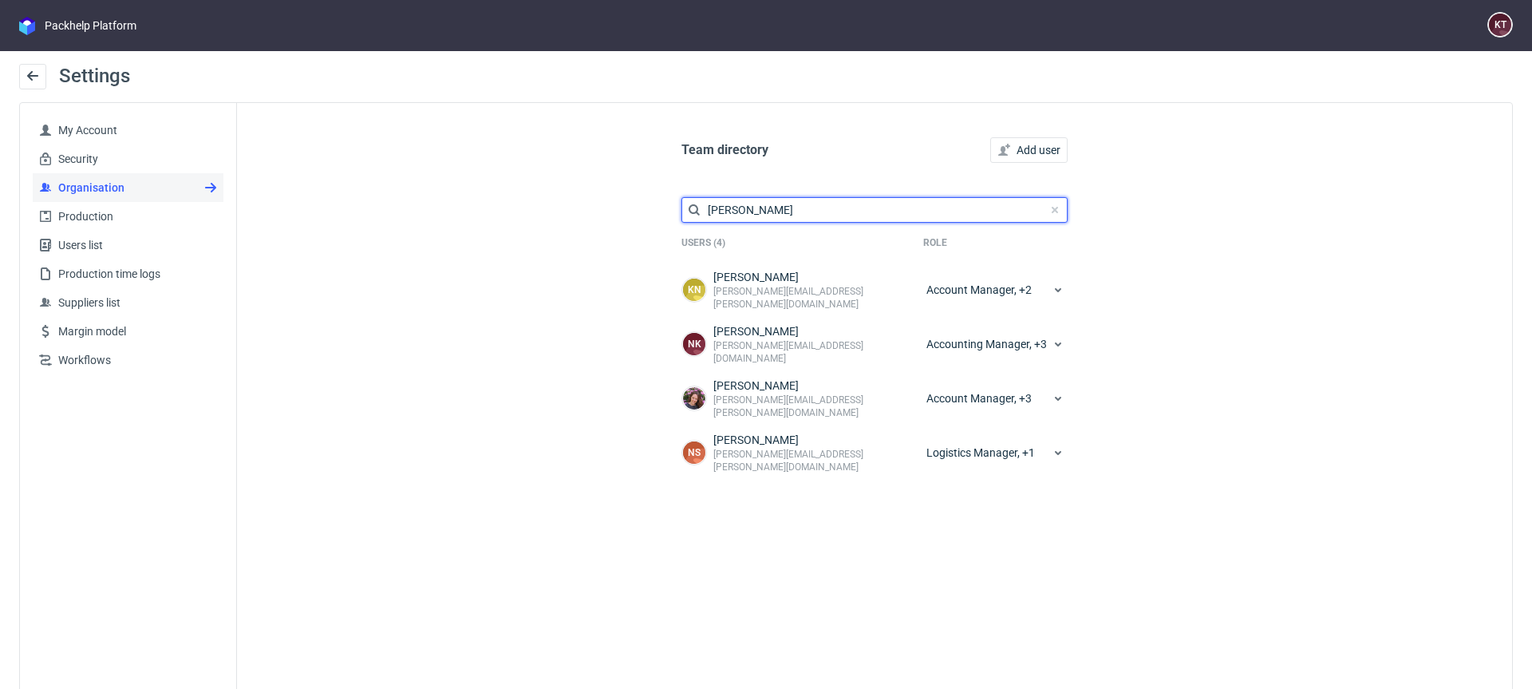
click at [761, 204] on input "natalia" at bounding box center [874, 210] width 386 height 26
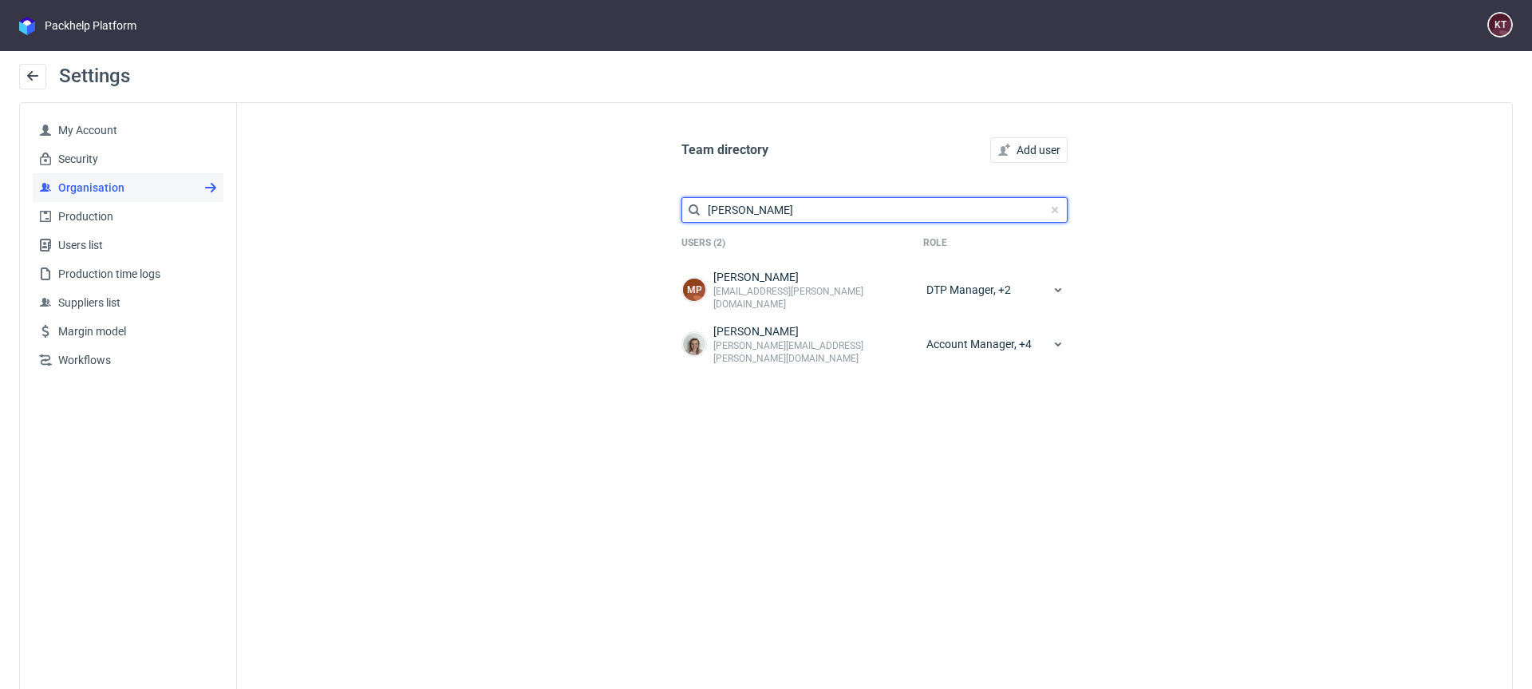
type input "monika"
click at [322, 311] on div "Team directory Add user monika Users (2) Role MP Monika Pająk monika.pajak@pack…" at bounding box center [874, 414] width 1275 height 623
click at [108, 136] on span "My Account" at bounding box center [134, 130] width 165 height 16
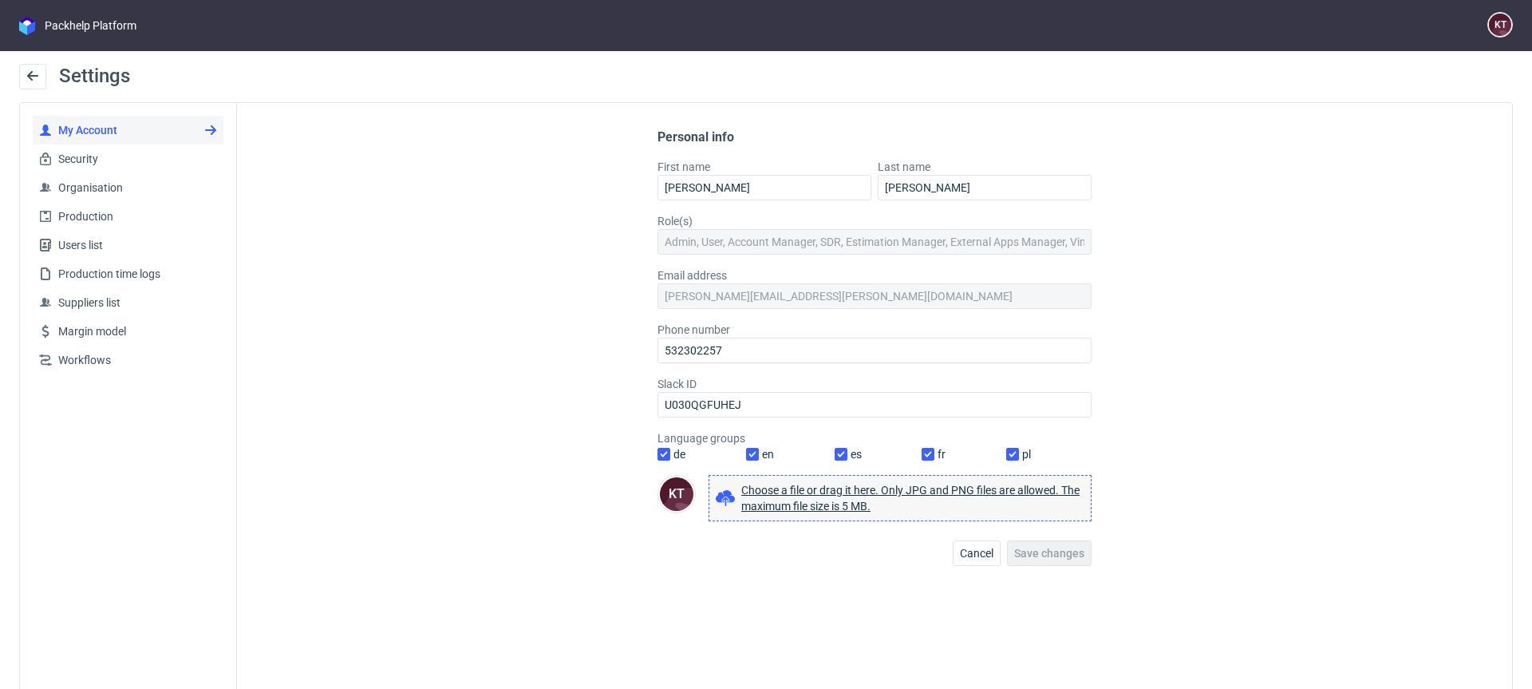
click at [606, 484] on div "Personal info First name Katarzyna Last name Traczyk Role(s) Admin, User, Accou…" at bounding box center [874, 414] width 1275 height 623
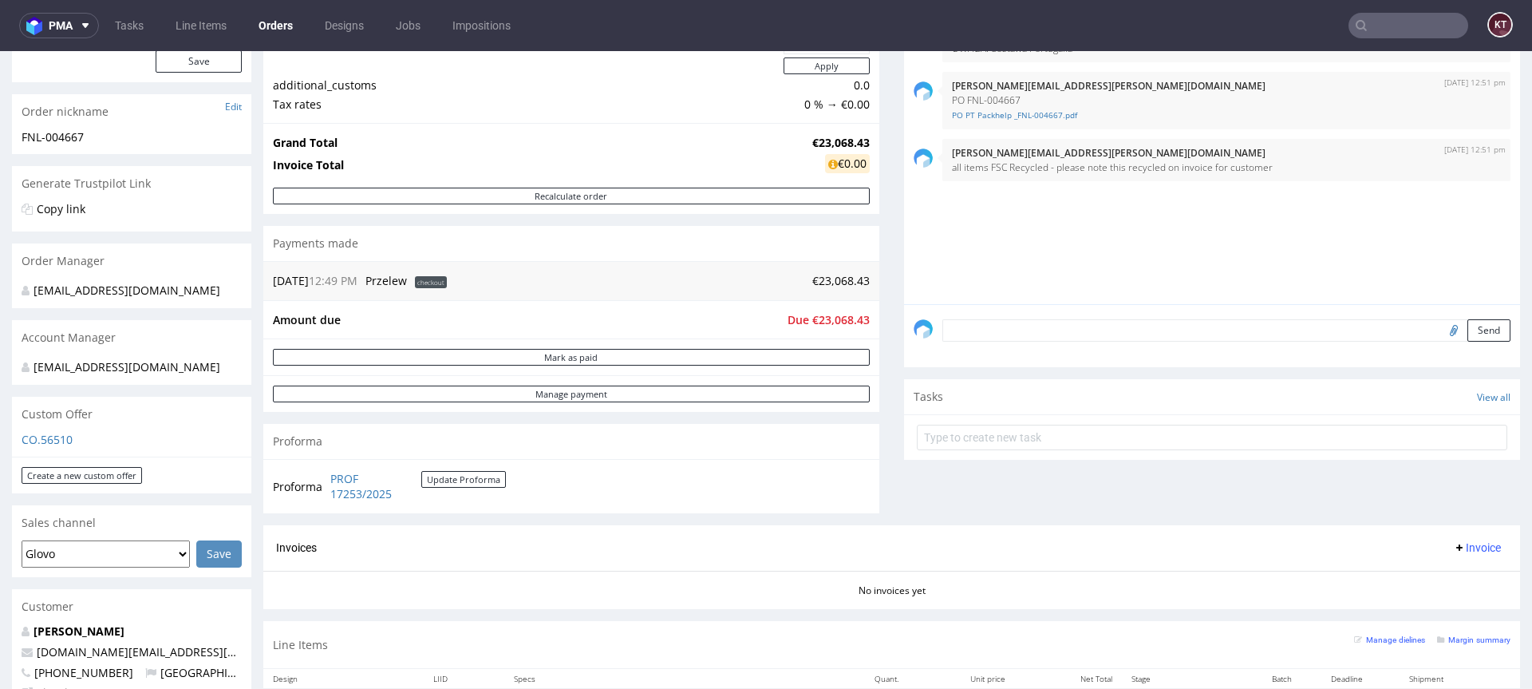
scroll to position [308, 0]
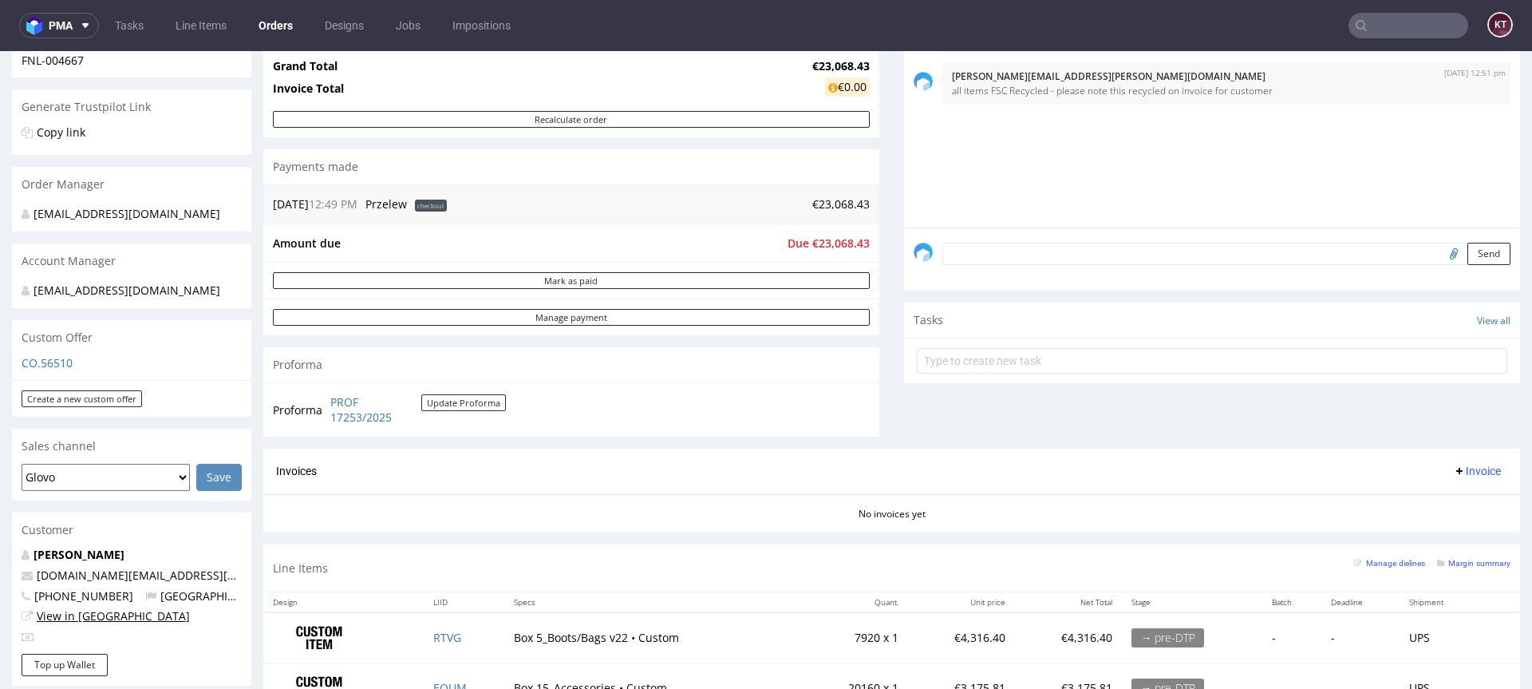
click at [95, 623] on link "View in [GEOGRAPHIC_DATA]" at bounding box center [113, 615] width 153 height 15
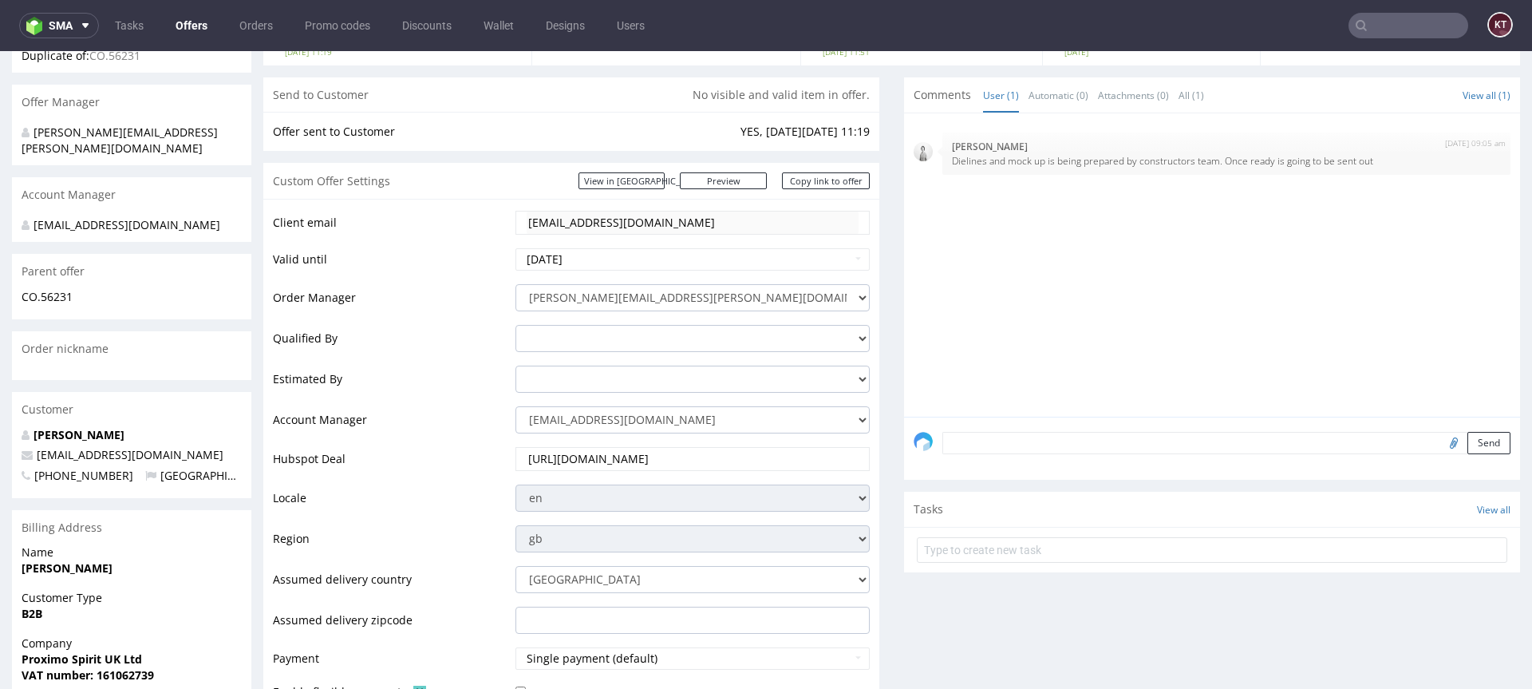
scroll to position [251, 0]
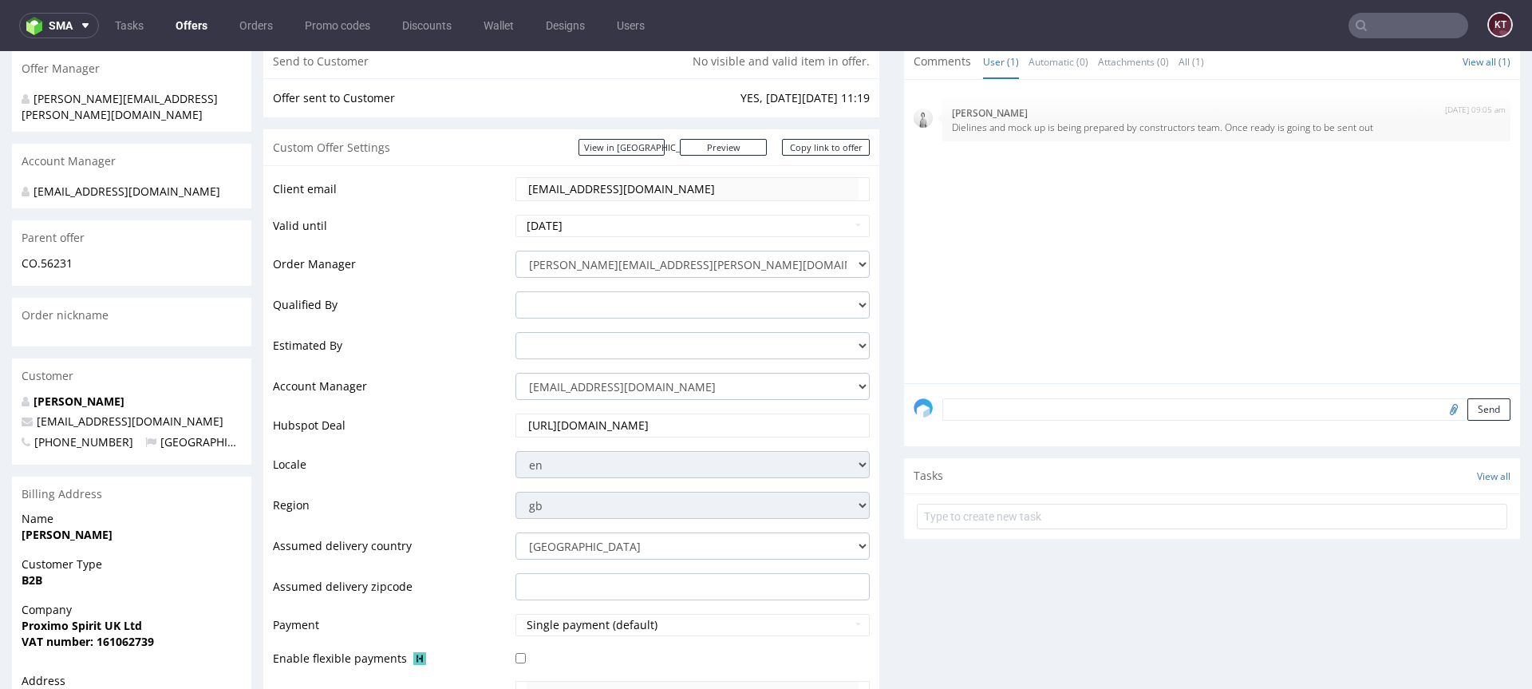
click at [765, 421] on input "[URL][DOMAIN_NAME]" at bounding box center [693, 425] width 332 height 22
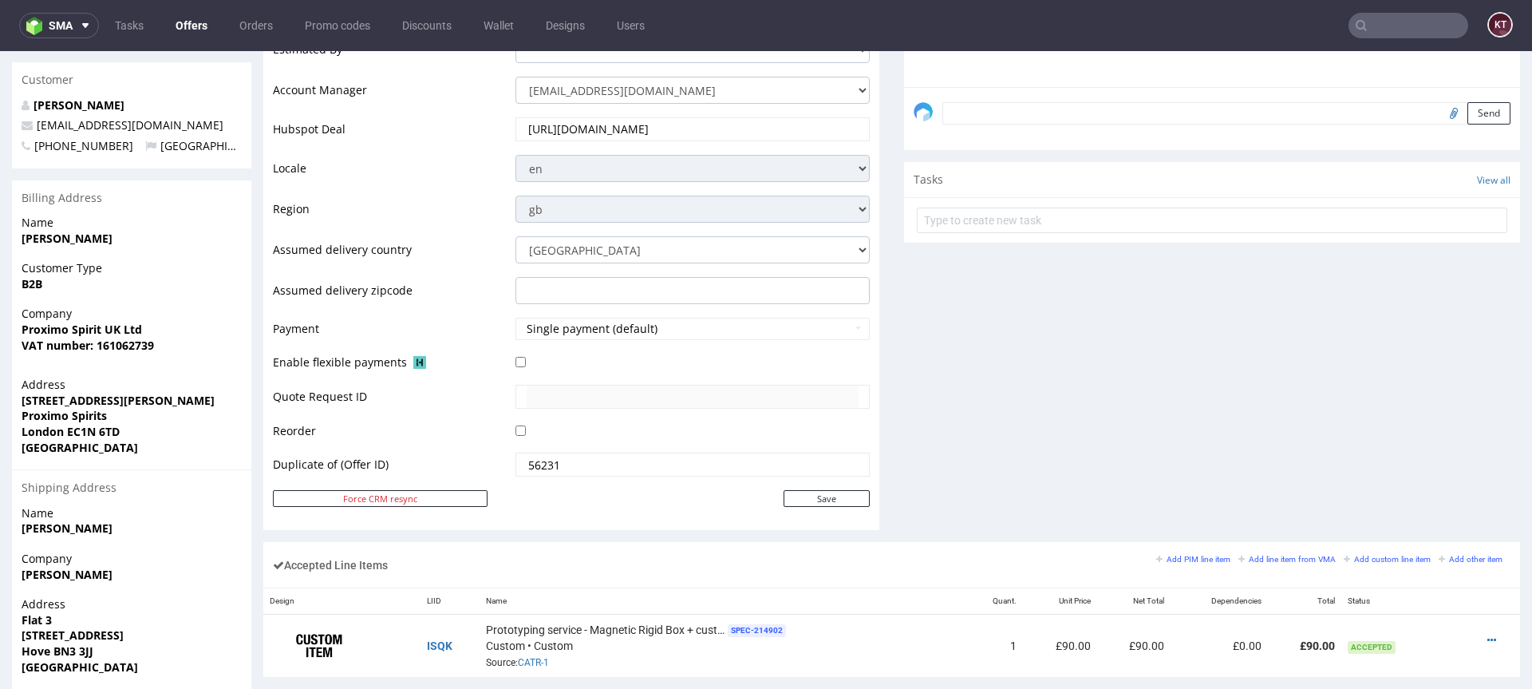
scroll to position [644, 0]
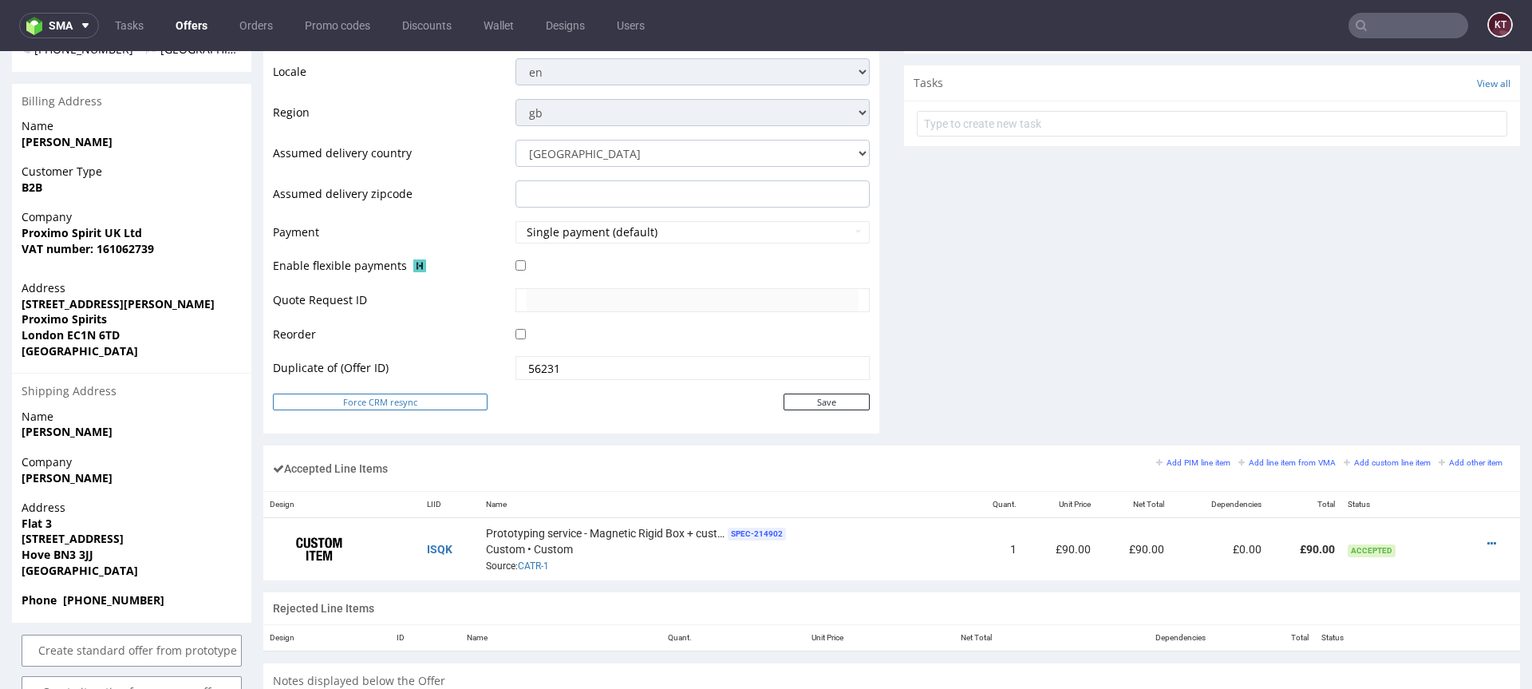
click at [442, 399] on button "Force CRM resync" at bounding box center [380, 401] width 215 height 17
